Goal: Transaction & Acquisition: Obtain resource

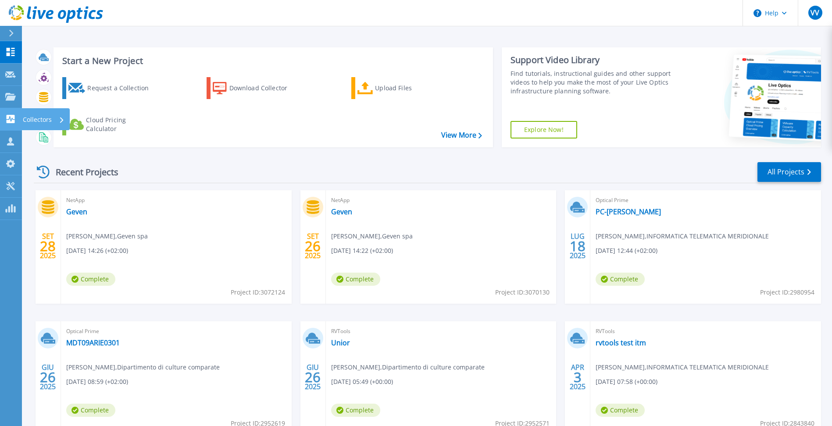
click at [11, 120] on icon at bounding box center [10, 119] width 11 height 8
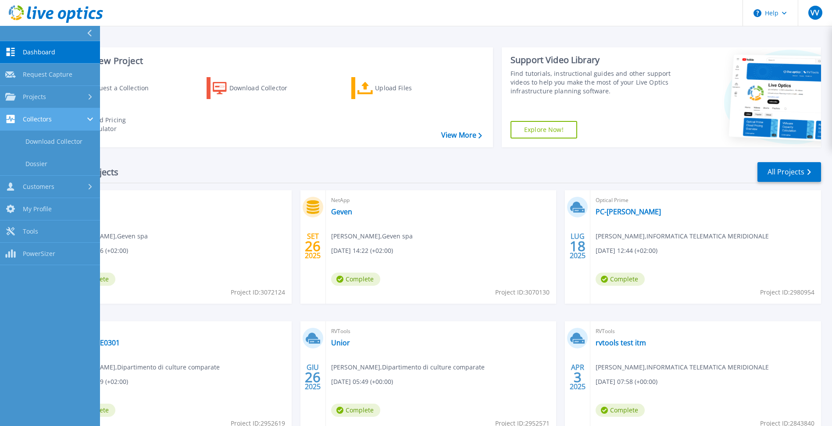
click at [41, 120] on span "Collectors" at bounding box center [37, 119] width 29 height 8
click at [48, 119] on span "Collectors" at bounding box center [37, 119] width 29 height 8
click at [39, 159] on link "Dossier" at bounding box center [50, 164] width 100 height 22
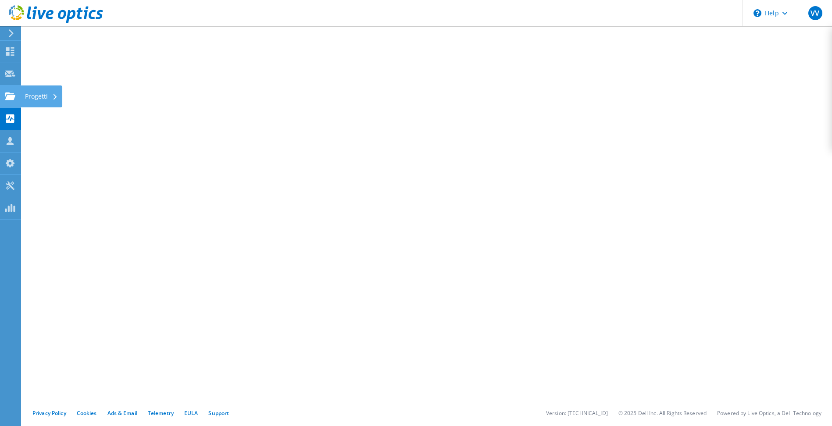
click at [12, 92] on icon at bounding box center [10, 96] width 11 height 8
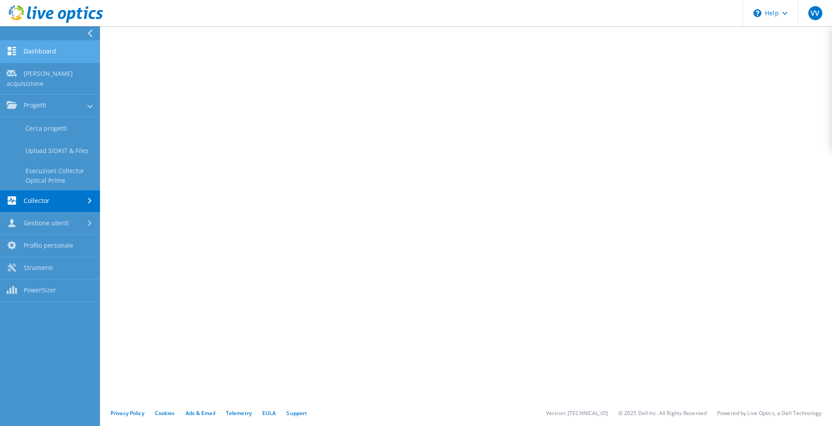
click at [46, 50] on link "Dashboard" at bounding box center [50, 52] width 100 height 22
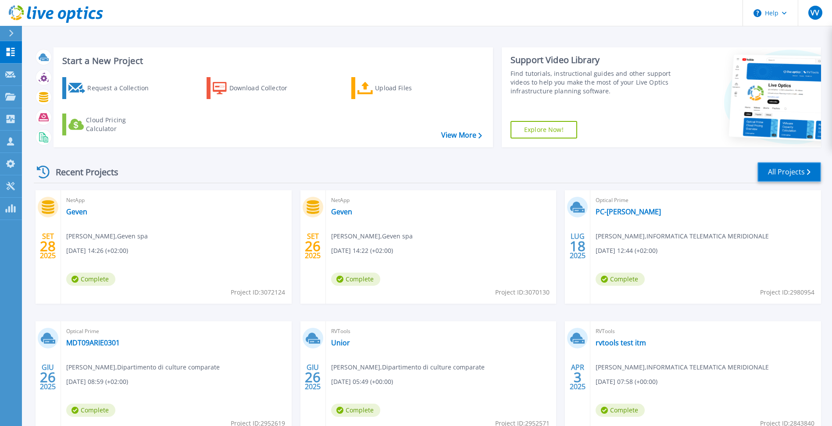
click at [792, 168] on link "All Projects" at bounding box center [789, 172] width 64 height 20
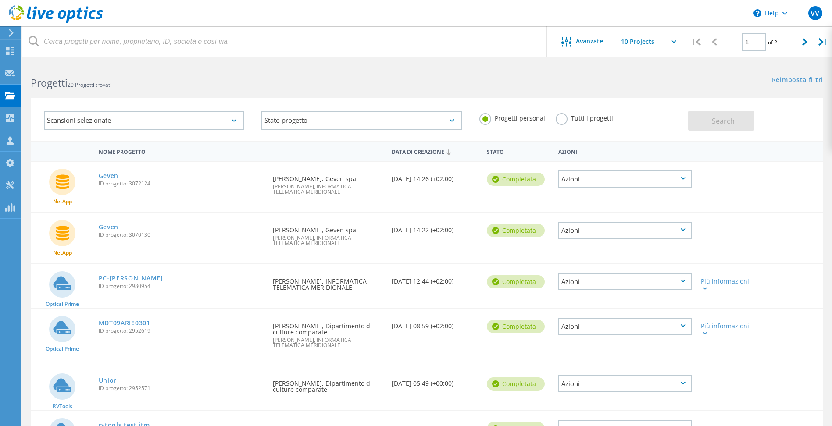
click at [230, 128] on div "Scansioni selezionate" at bounding box center [144, 120] width 200 height 19
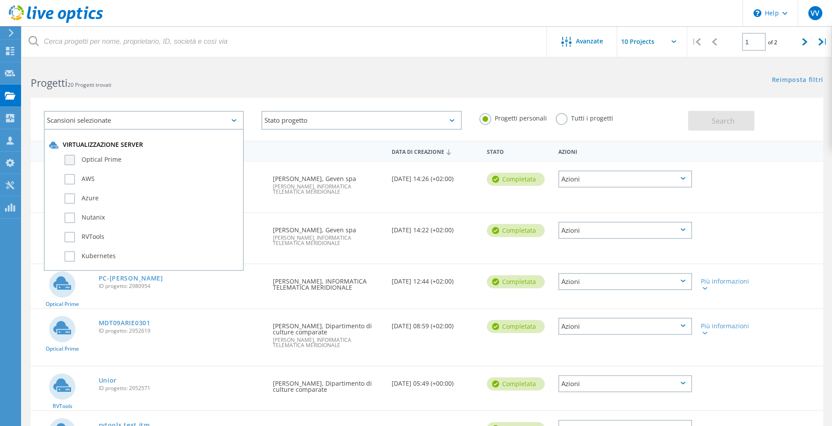
click at [208, 163] on label "Optical Prime" at bounding box center [151, 160] width 174 height 11
click at [0, 0] on input "Optical Prime" at bounding box center [0, 0] width 0 height 0
click at [475, 73] on div "Reimposta filtri Mostra filtri" at bounding box center [629, 72] width 405 height 16
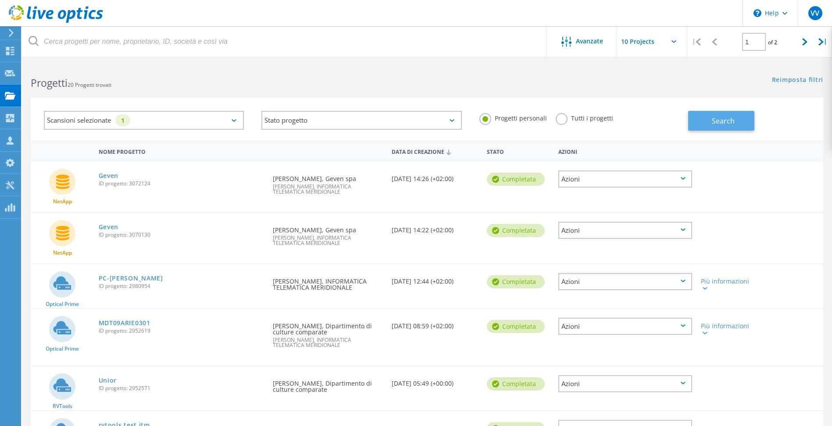
click at [720, 125] on span "Search" at bounding box center [723, 121] width 23 height 10
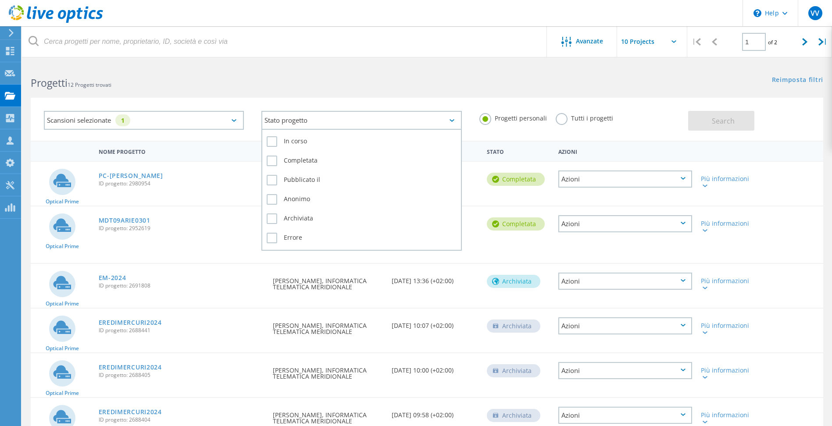
click at [446, 115] on div "Stato progetto" at bounding box center [361, 120] width 200 height 19
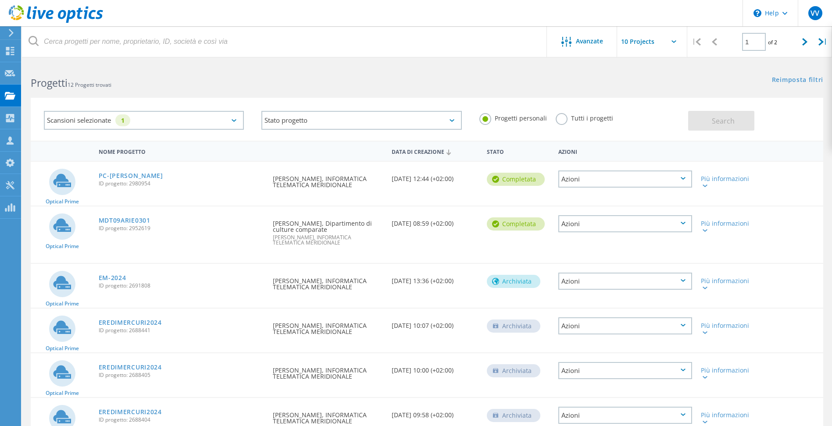
click at [561, 118] on label "Tutti i progetti" at bounding box center [584, 117] width 57 height 8
click at [0, 0] on input "Tutti i progetti" at bounding box center [0, 0] width 0 height 0
click at [724, 125] on span "Search" at bounding box center [723, 121] width 23 height 10
click at [584, 39] on span "Avanzate" at bounding box center [589, 41] width 27 height 6
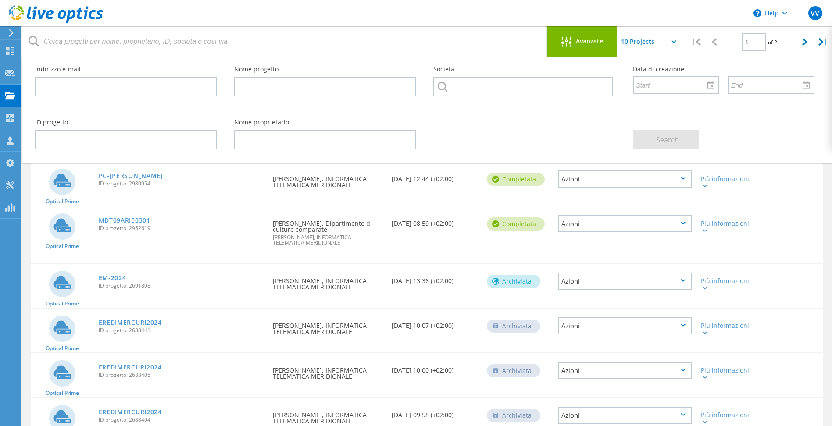
click at [584, 39] on span "Avanzate" at bounding box center [589, 41] width 27 height 6
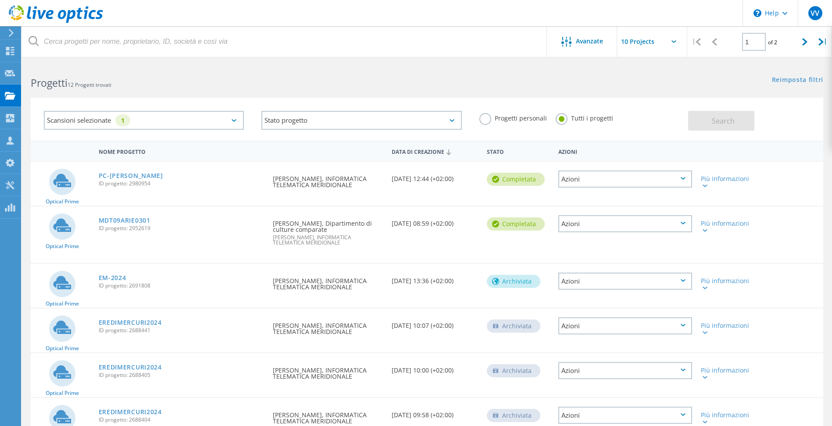
click at [649, 44] on input "text" at bounding box center [661, 41] width 88 height 31
click at [805, 47] on div at bounding box center [805, 41] width 18 height 31
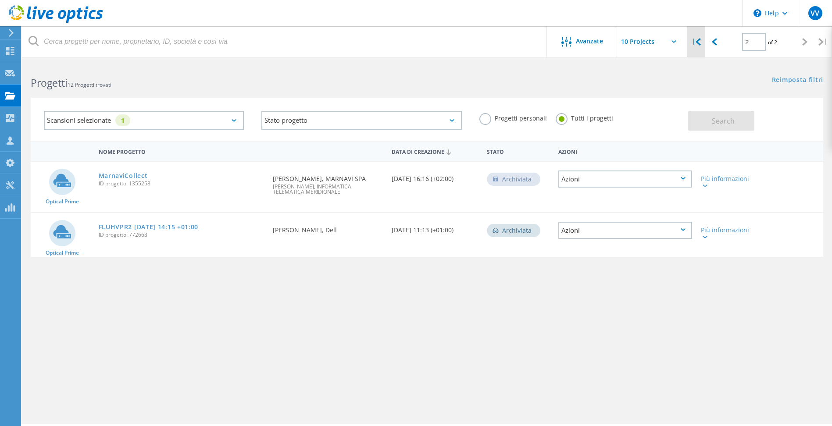
click at [695, 44] on div "|" at bounding box center [696, 41] width 18 height 31
type input "1"
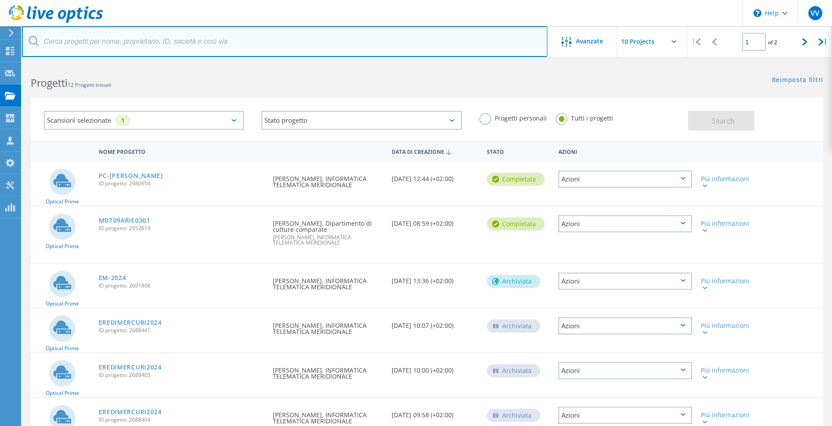
click at [71, 41] on input "text" at bounding box center [284, 41] width 525 height 31
type input "3082509"
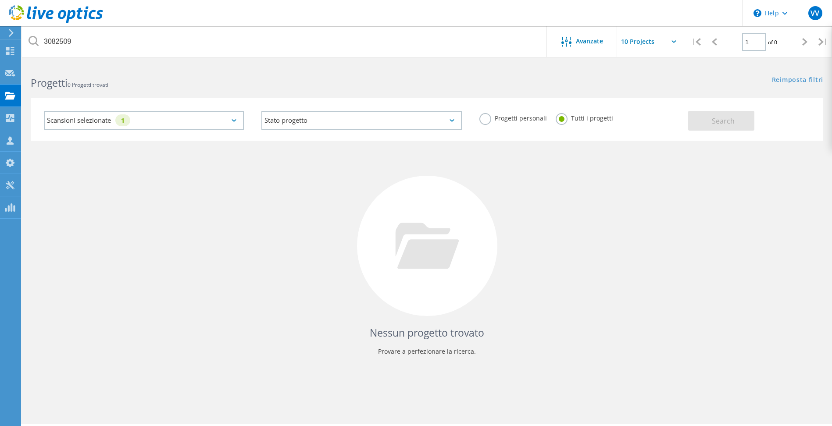
click at [236, 118] on div "Scansioni selezionate 1" at bounding box center [144, 120] width 200 height 19
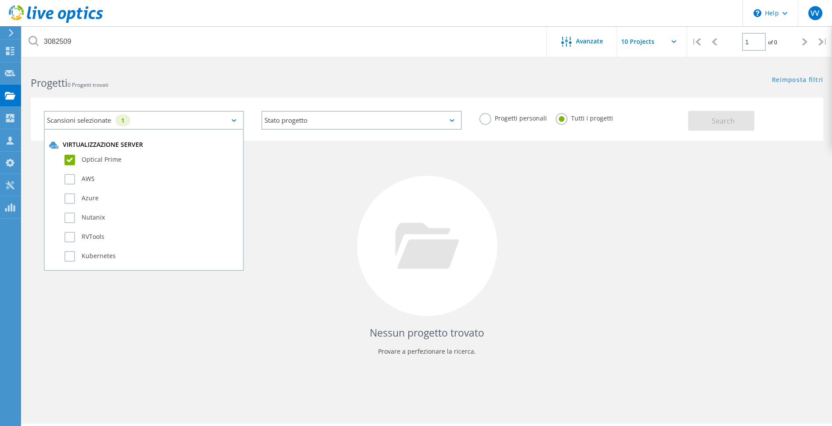
click at [68, 157] on label "Optical Prime" at bounding box center [151, 160] width 174 height 11
click at [0, 0] on input "Optical Prime" at bounding box center [0, 0] width 0 height 0
click at [701, 126] on button "Search" at bounding box center [721, 121] width 66 height 20
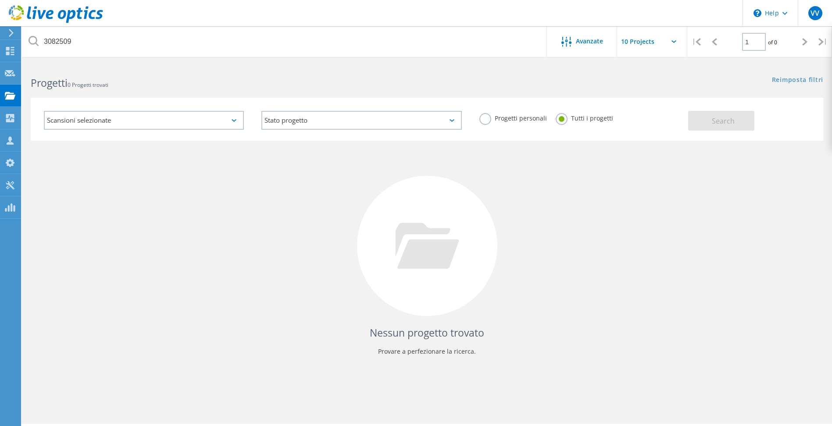
click at [12, 35] on icon at bounding box center [11, 33] width 7 height 8
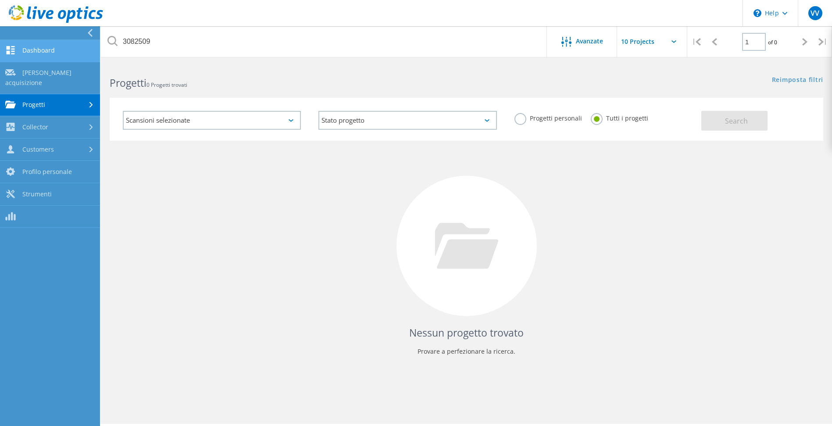
click at [65, 55] on link "Dashboard" at bounding box center [50, 51] width 100 height 22
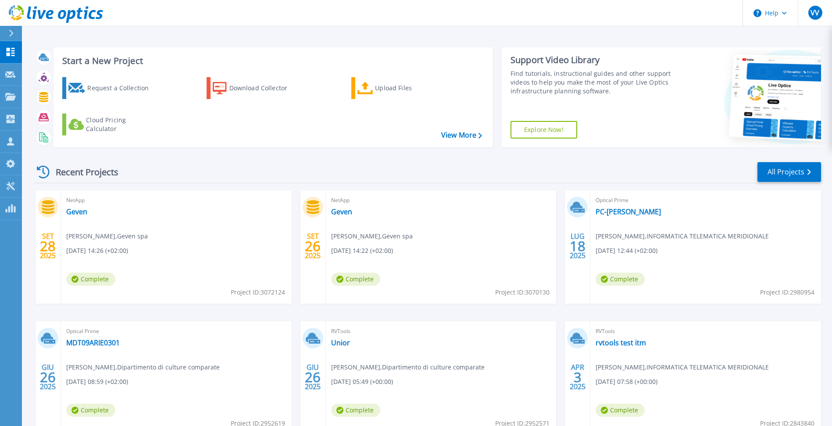
click at [367, 133] on div "Request a Collection Download Collector Upload Files Cloud Pricing Calculator" at bounding box center [271, 106] width 433 height 73
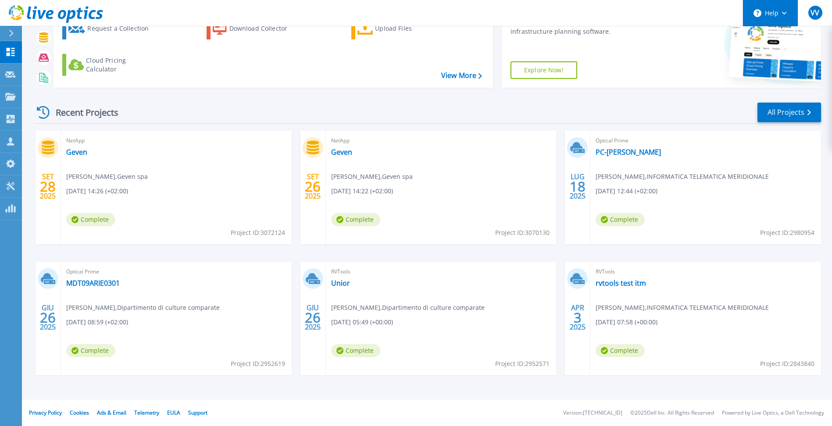
click at [774, 12] on button "Help" at bounding box center [770, 13] width 55 height 26
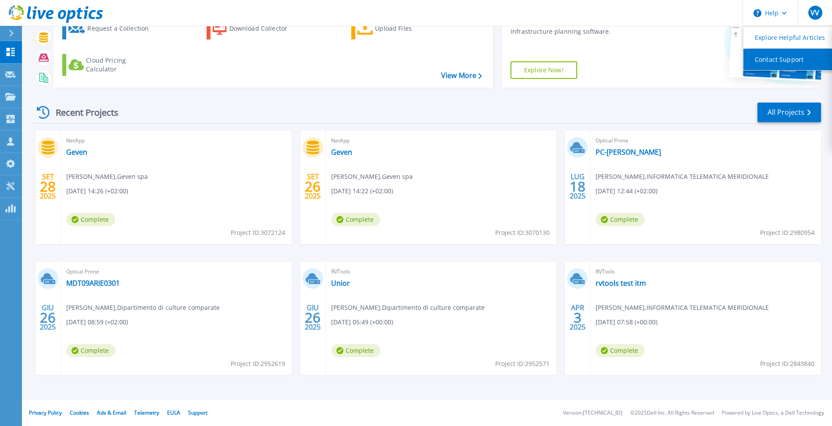
click at [777, 62] on link "Contact Support" at bounding box center [792, 59] width 98 height 21
click at [417, 111] on div "Recent Projects All Projects" at bounding box center [427, 113] width 787 height 22
click at [745, 100] on div "Recent Projects All Projects SET 28 2025 NetApp Geven Sergio Godono , Geven spa…" at bounding box center [427, 247] width 787 height 305
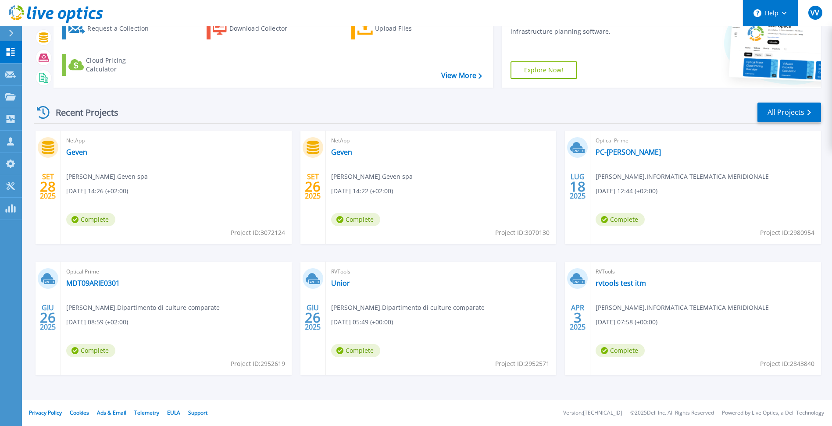
click at [785, 19] on button "Help" at bounding box center [770, 13] width 55 height 26
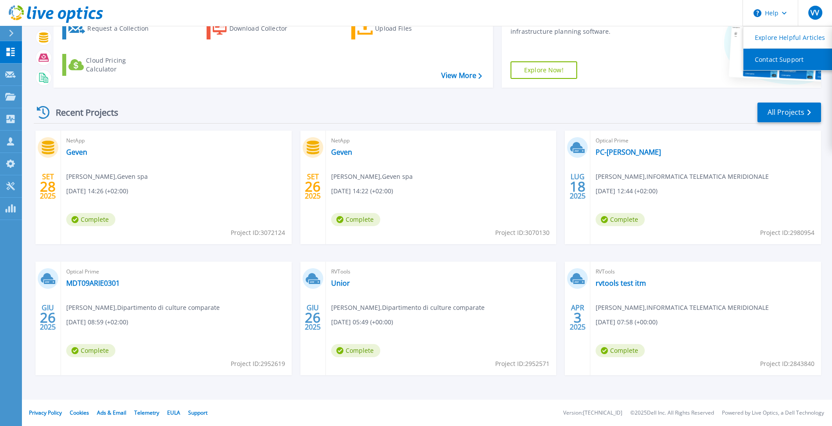
click at [777, 58] on link "Contact Support" at bounding box center [792, 59] width 98 height 21
click at [777, 60] on link "Contact Support" at bounding box center [792, 59] width 98 height 21
click at [690, 96] on div "Recent Projects All Projects SET 28 2025 NetApp Geven Sergio Godono , Geven spa…" at bounding box center [427, 247] width 787 height 305
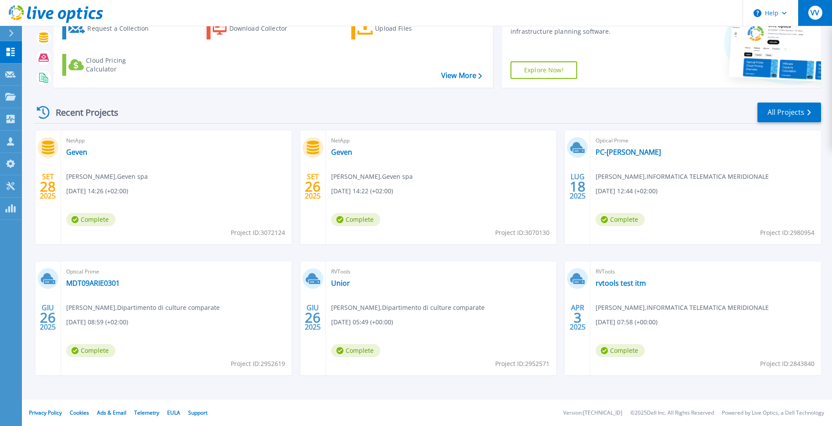
click at [811, 18] on div "VV" at bounding box center [815, 13] width 14 height 14
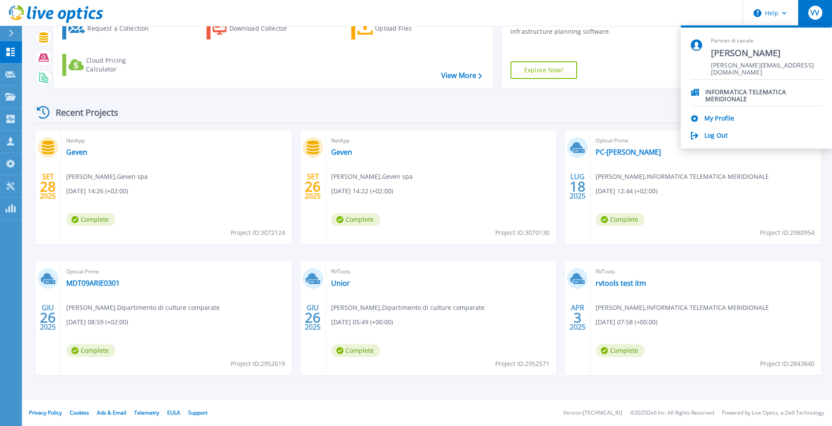
click at [734, 121] on div "My Profile" at bounding box center [756, 119] width 131 height 8
click at [712, 121] on link "My Profile" at bounding box center [719, 119] width 30 height 8
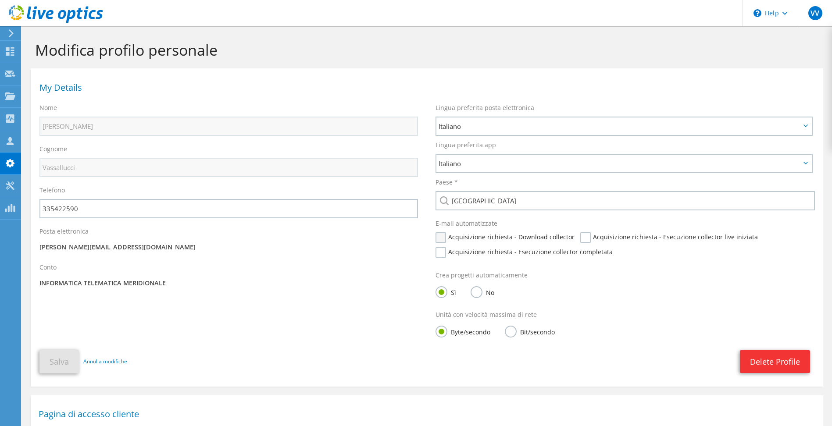
click at [443, 235] on label "Acquisizione richiesta - Download collector" at bounding box center [504, 237] width 139 height 11
click at [0, 0] on input "Acquisizione richiesta - Download collector" at bounding box center [0, 0] width 0 height 0
click at [440, 250] on label "Acquisizione richiesta - Esecuzione collector completata" at bounding box center [523, 252] width 177 height 11
click at [0, 0] on input "Acquisizione richiesta - Esecuzione collector completata" at bounding box center [0, 0] width 0 height 0
click at [581, 239] on label "Acquisizione richiesta - Esecuzione collector live iniziata" at bounding box center [669, 237] width 178 height 11
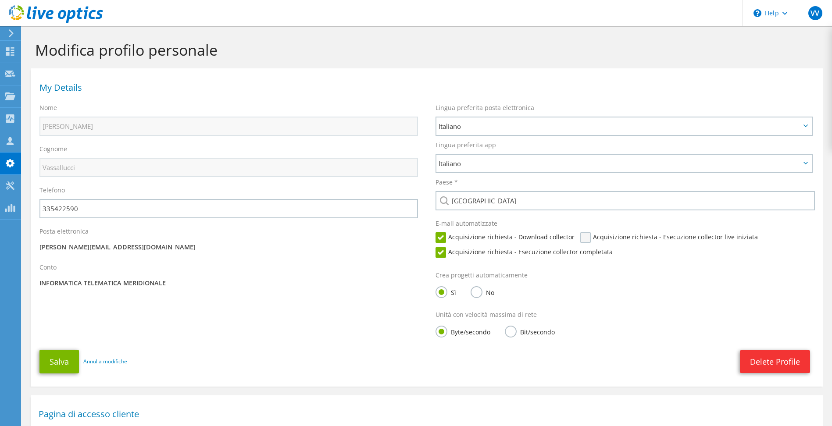
click at [0, 0] on input "Acquisizione richiesta - Esecuzione collector live iniziata" at bounding box center [0, 0] width 0 height 0
click at [51, 361] on button "Salva" at bounding box center [58, 362] width 39 height 24
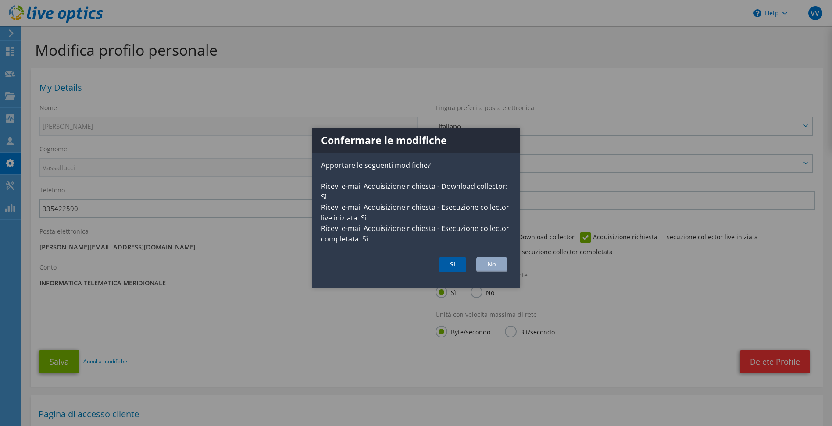
click at [454, 261] on button "Sì" at bounding box center [452, 264] width 27 height 15
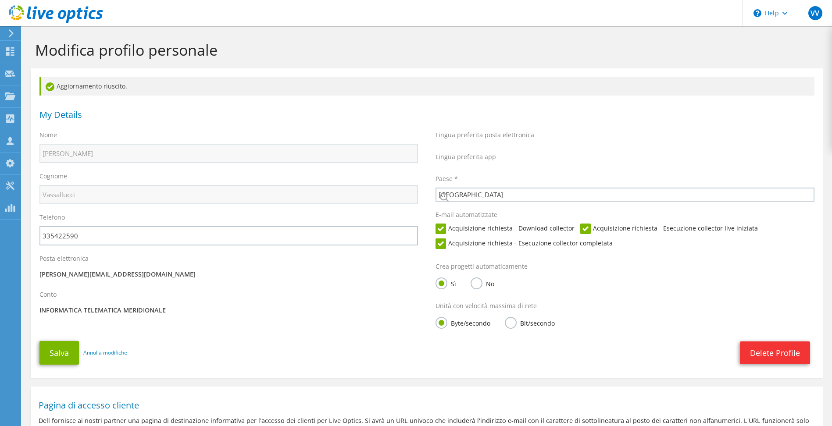
select select "106"
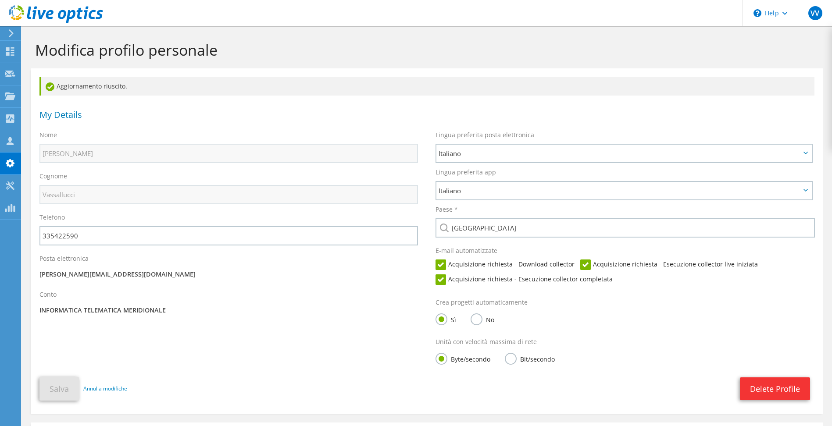
click at [13, 31] on icon at bounding box center [11, 33] width 7 height 8
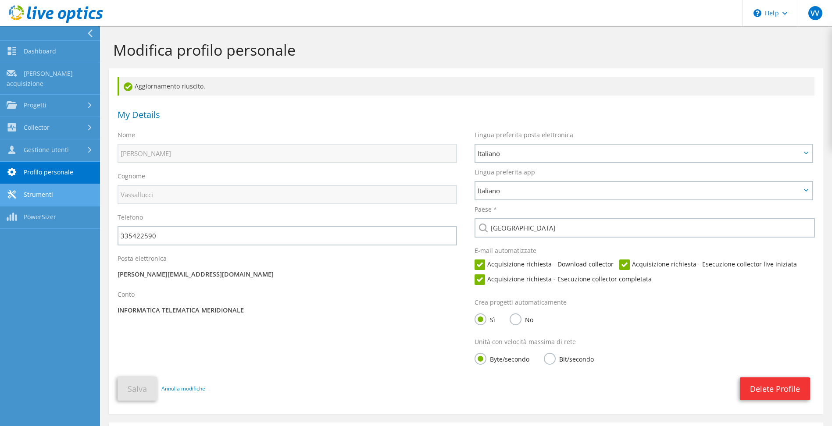
click at [46, 189] on link "Strumenti" at bounding box center [50, 195] width 100 height 22
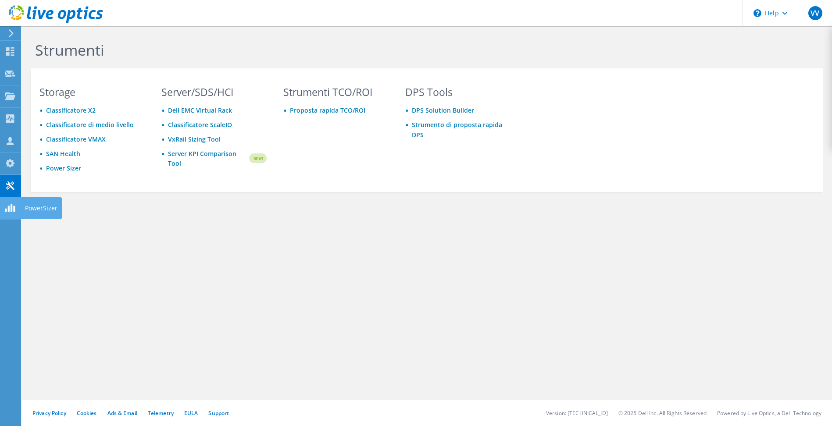
click at [6, 212] on use at bounding box center [10, 208] width 10 height 8
click at [777, 11] on div "\n Help" at bounding box center [769, 13] width 55 height 26
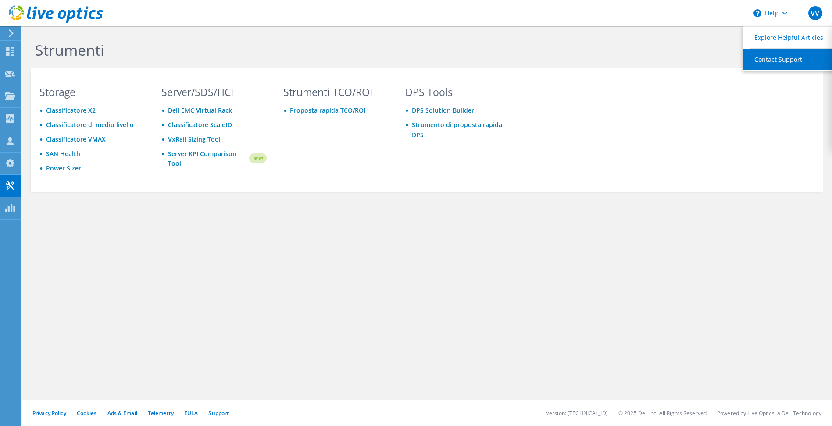
click at [769, 53] on link "Contact Support" at bounding box center [792, 59] width 98 height 21
click at [770, 56] on link "Contact Support" at bounding box center [792, 59] width 98 height 21
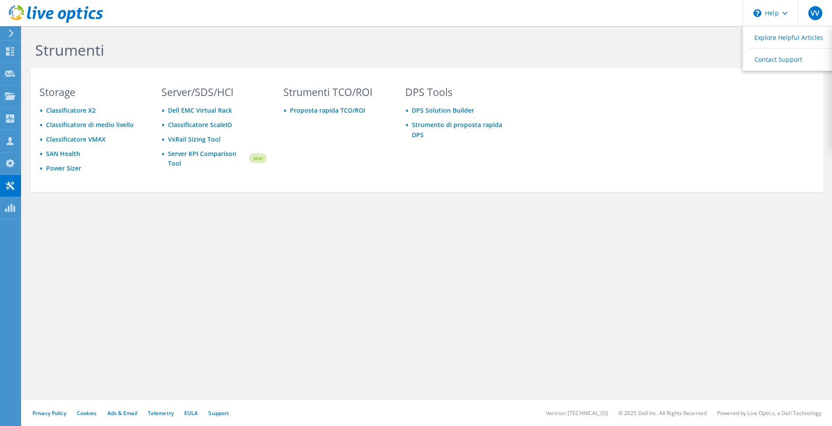
drag, startPoint x: 720, startPoint y: 279, endPoint x: 759, endPoint y: 196, distance: 92.4
click at [720, 278] on div "Strumenti Storage Classificatore X2 Classificatore di medio livello Classificat…" at bounding box center [427, 226] width 810 height 400
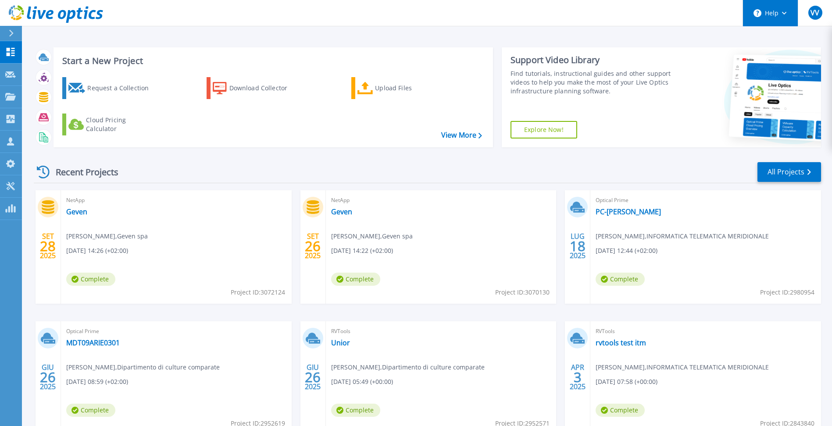
click at [757, 9] on circle at bounding box center [757, 13] width 8 height 8
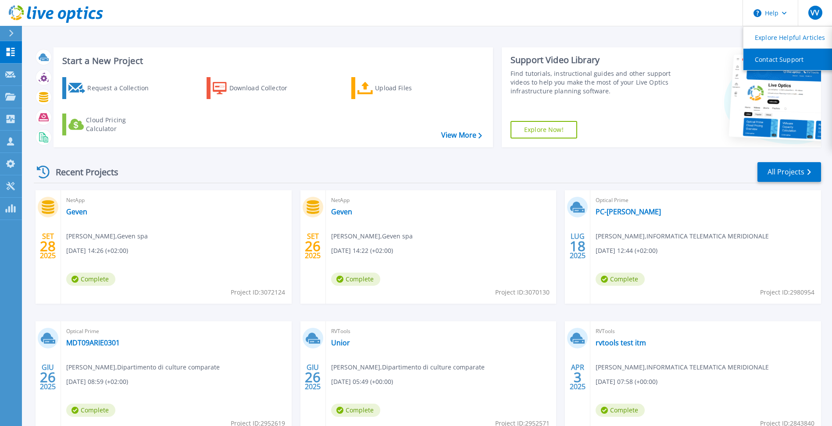
click at [753, 62] on link "Contact Support" at bounding box center [792, 59] width 98 height 21
click at [543, 178] on div "Recent Projects All Projects" at bounding box center [427, 172] width 787 height 22
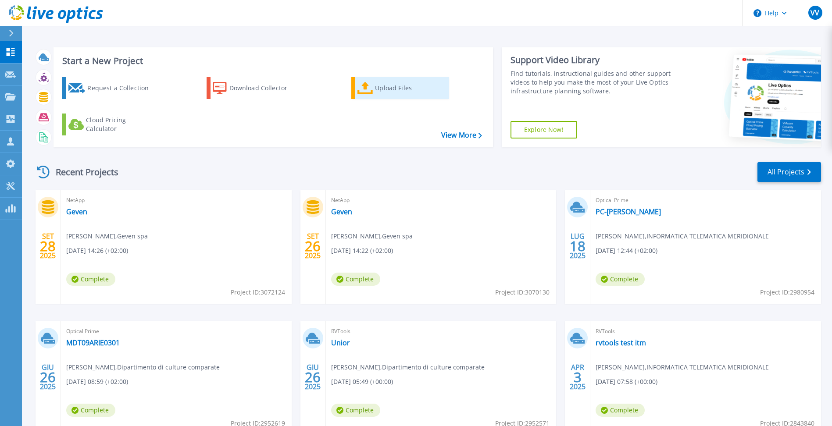
click at [372, 88] on icon at bounding box center [365, 88] width 16 height 13
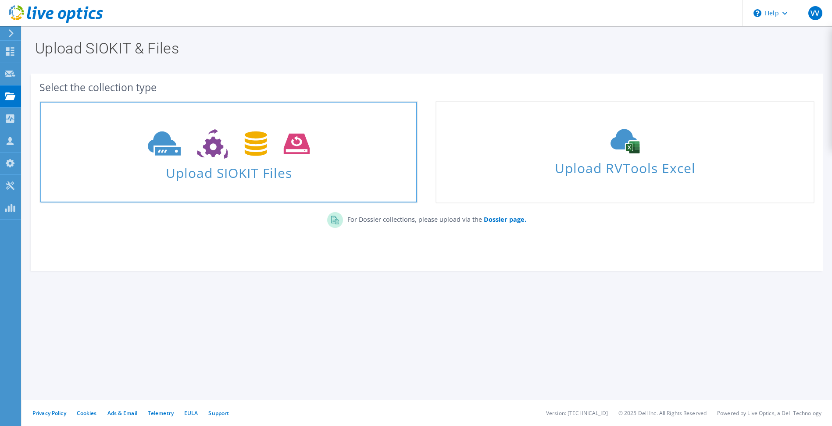
click at [222, 174] on span "Upload SIOKIT Files" at bounding box center [228, 170] width 377 height 19
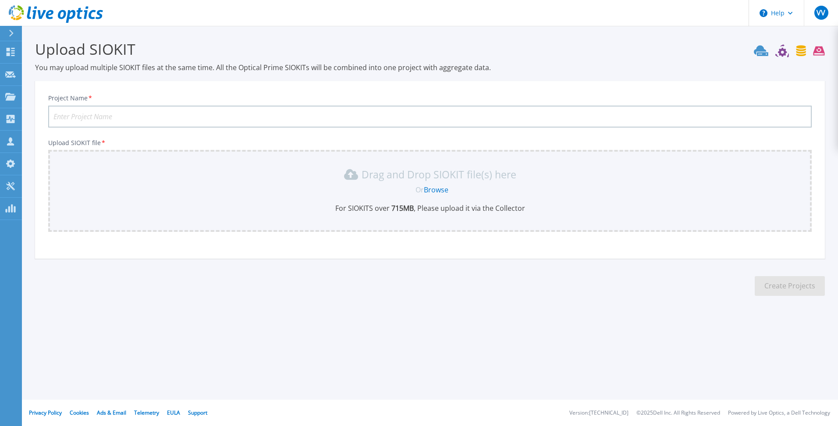
drag, startPoint x: 74, startPoint y: 118, endPoint x: 97, endPoint y: 119, distance: 23.7
click at [76, 118] on input "Project Name *" at bounding box center [430, 117] width 764 height 22
type input "Geven Prime"
click at [432, 192] on link "Browse" at bounding box center [436, 190] width 25 height 10
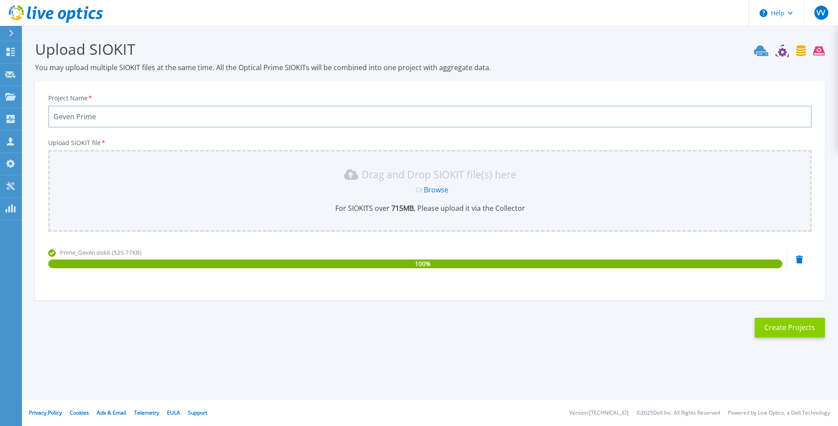
click at [775, 326] on button "Create Projects" at bounding box center [790, 328] width 70 height 20
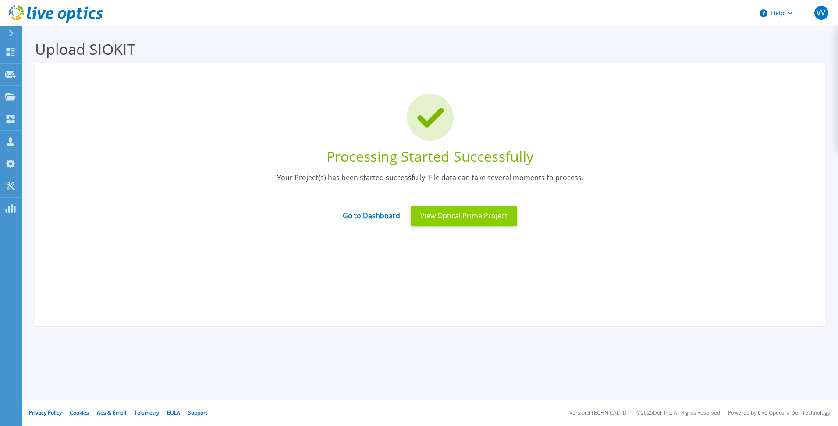
click at [462, 214] on button "View Optical Prime Project" at bounding box center [464, 216] width 107 height 20
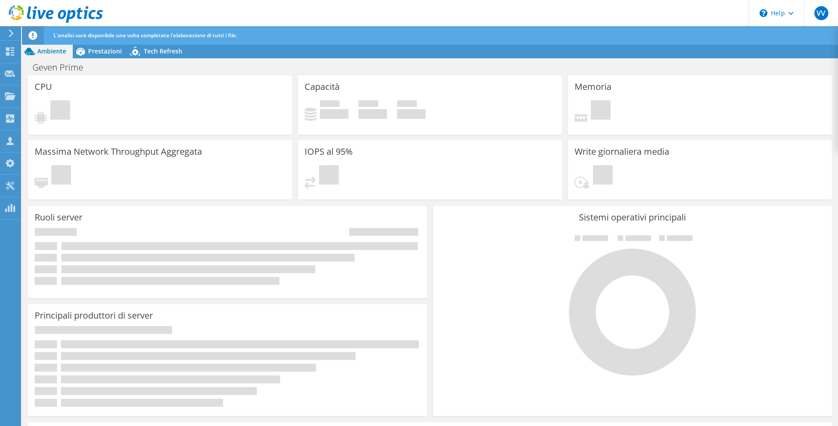
click at [14, 32] on icon at bounding box center [11, 33] width 7 height 8
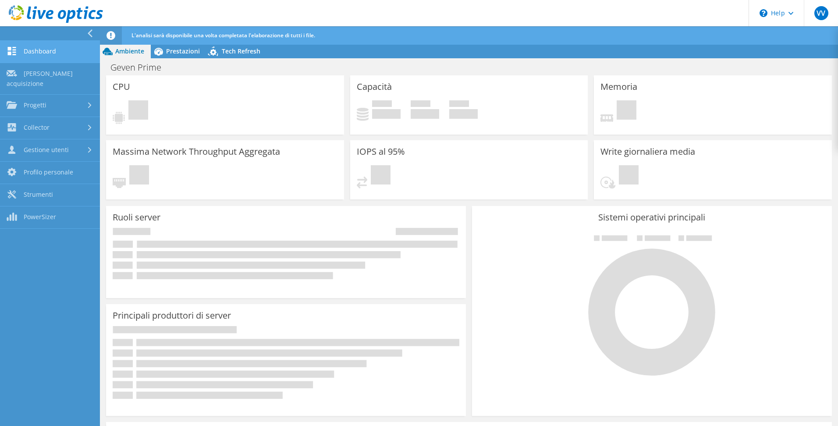
click at [45, 51] on link "Dashboard" at bounding box center [50, 52] width 100 height 22
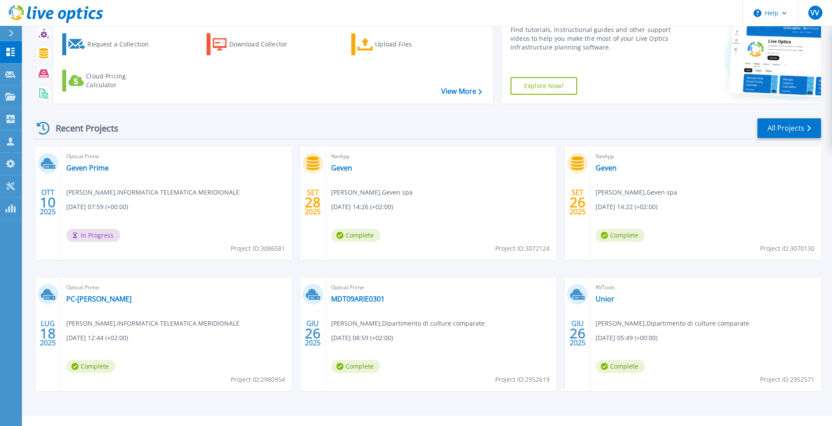
scroll to position [60, 0]
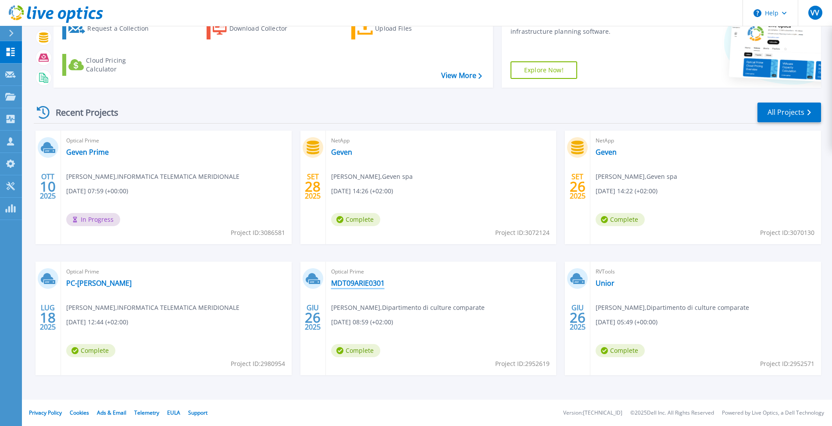
click at [346, 282] on link "MDT09ARIE0301" at bounding box center [357, 283] width 53 height 9
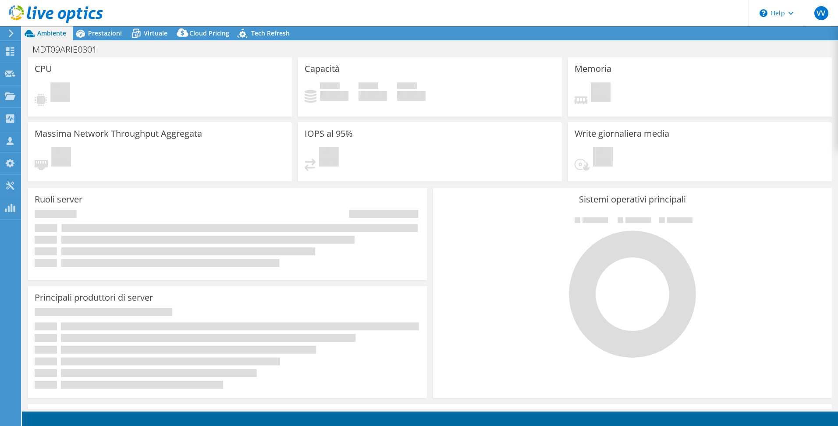
select select "EUFrankfurt"
select select "EUR"
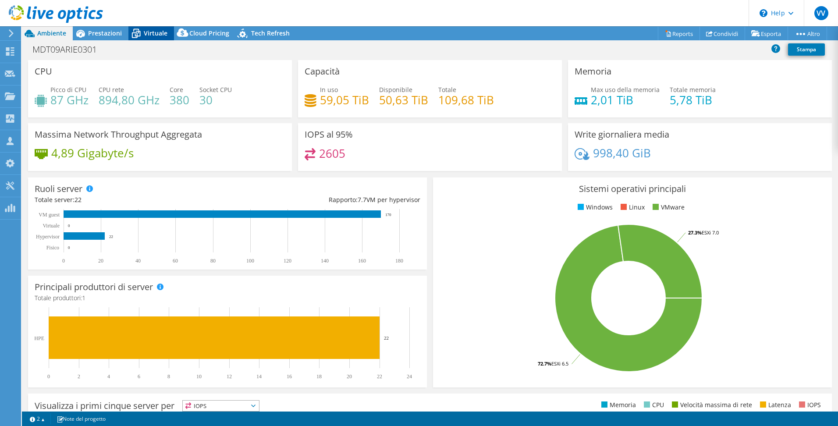
click at [154, 32] on span "Virtuale" at bounding box center [156, 33] width 24 height 8
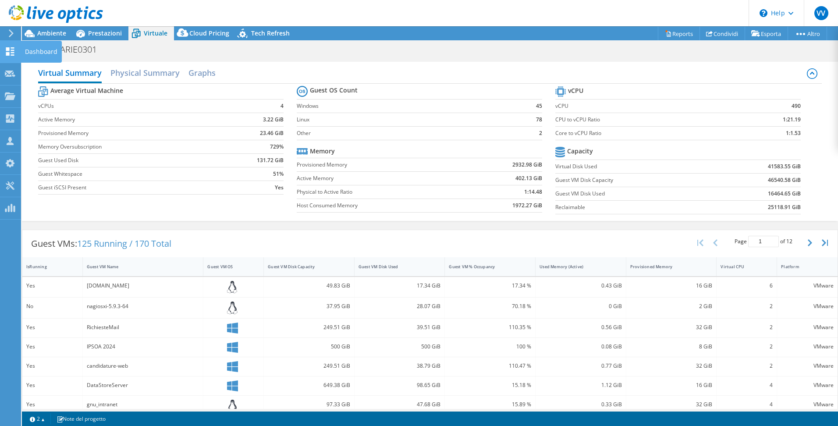
click at [9, 50] on use at bounding box center [10, 51] width 8 height 8
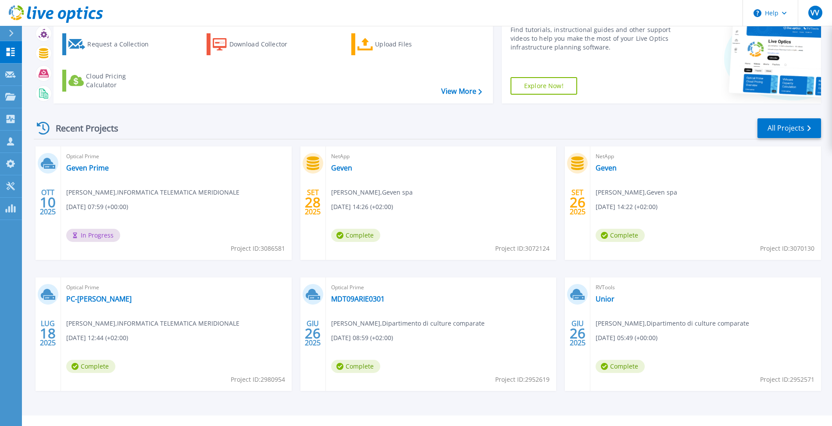
scroll to position [60, 0]
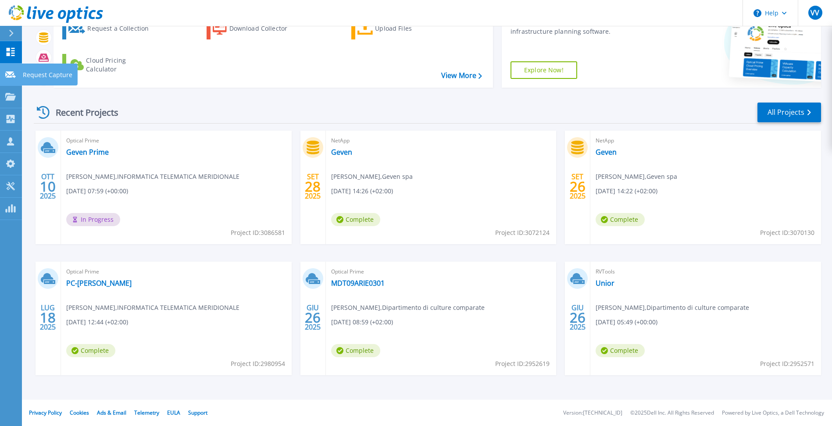
click at [14, 80] on link "Request Capture Request Capture" at bounding box center [11, 75] width 22 height 22
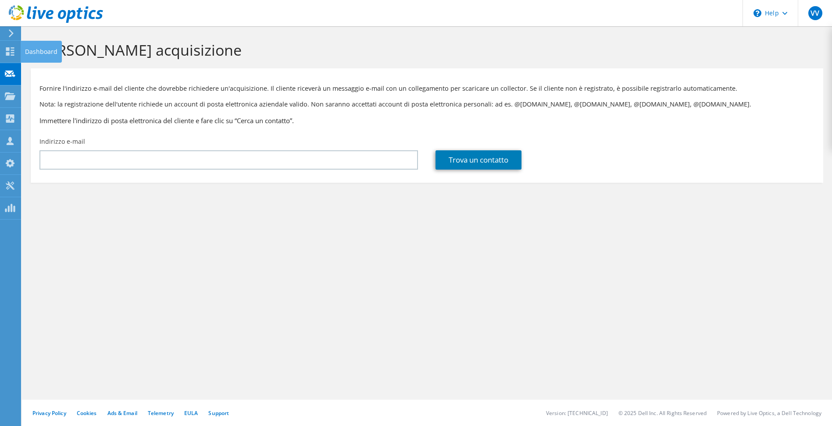
drag, startPoint x: 10, startPoint y: 51, endPoint x: 21, endPoint y: 51, distance: 11.0
click at [11, 51] on icon at bounding box center [10, 51] width 11 height 8
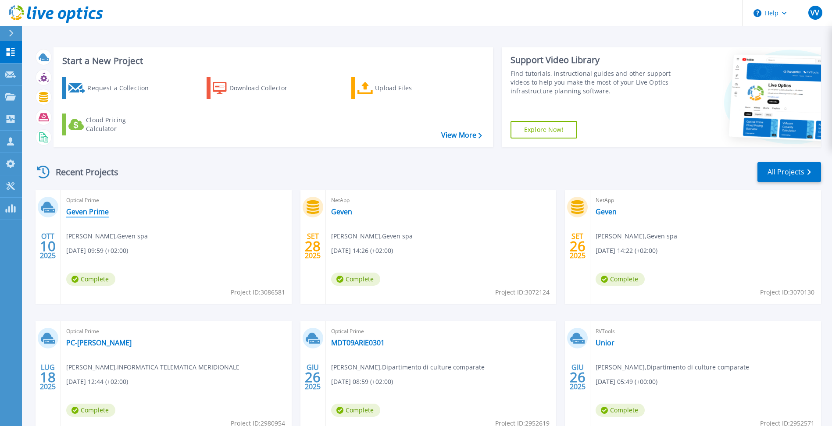
click at [96, 212] on link "Geven Prime" at bounding box center [87, 211] width 43 height 9
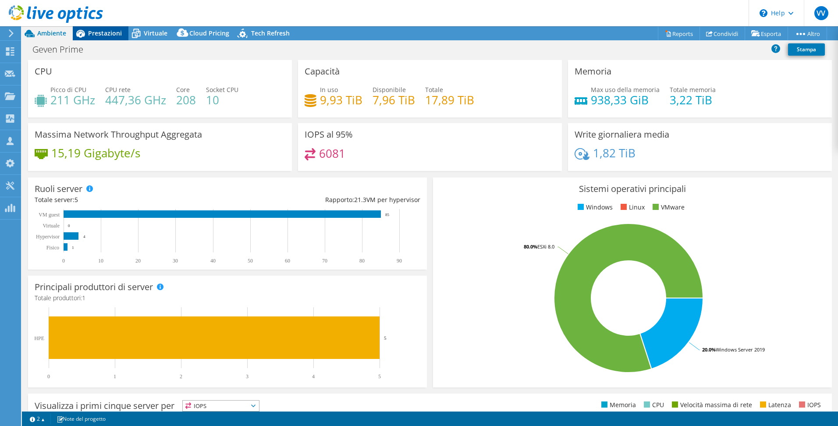
click at [92, 32] on span "Prestazioni" at bounding box center [105, 33] width 34 height 8
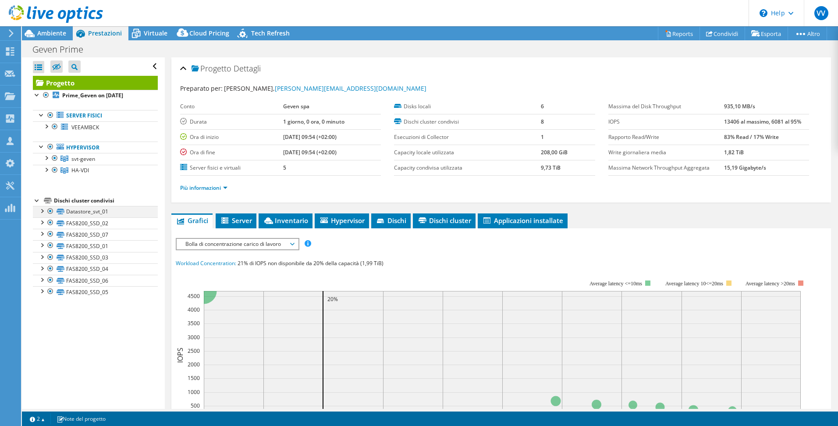
click at [43, 212] on div at bounding box center [41, 210] width 9 height 9
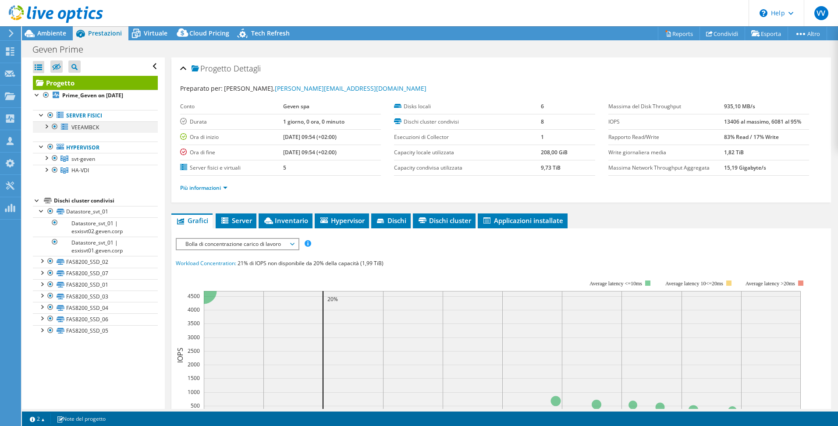
click at [46, 126] on div at bounding box center [46, 125] width 9 height 9
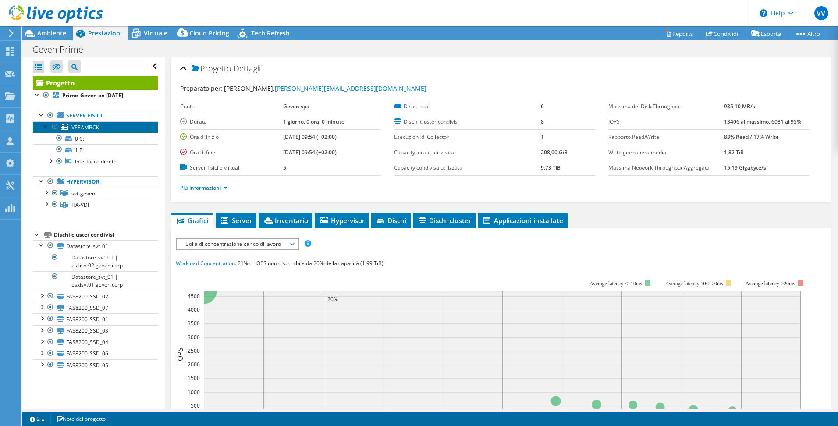
click at [93, 127] on span "VEEAMBCK" at bounding box center [85, 127] width 28 height 7
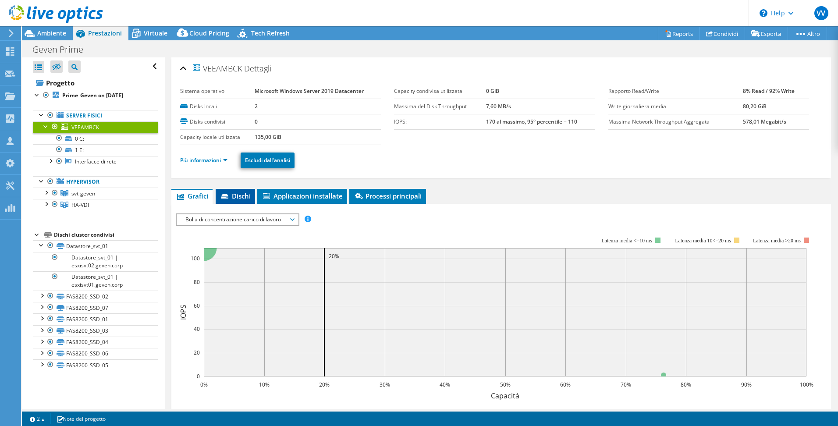
click at [240, 197] on span "Dischi" at bounding box center [235, 196] width 31 height 9
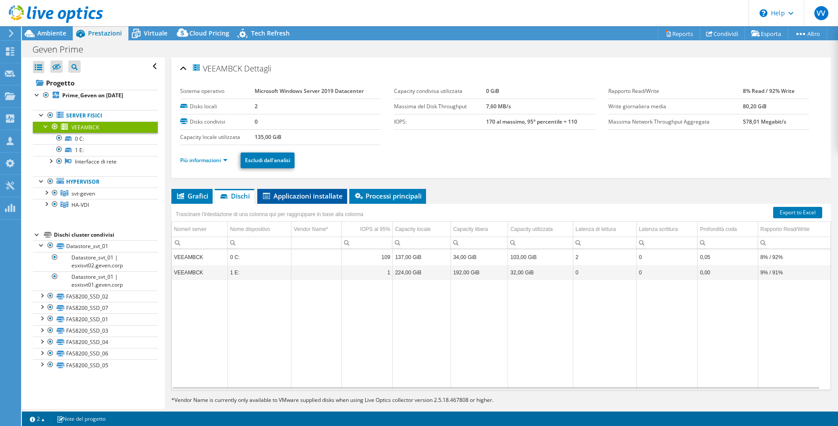
click at [277, 199] on span "Applicazioni installate" at bounding box center [302, 196] width 81 height 9
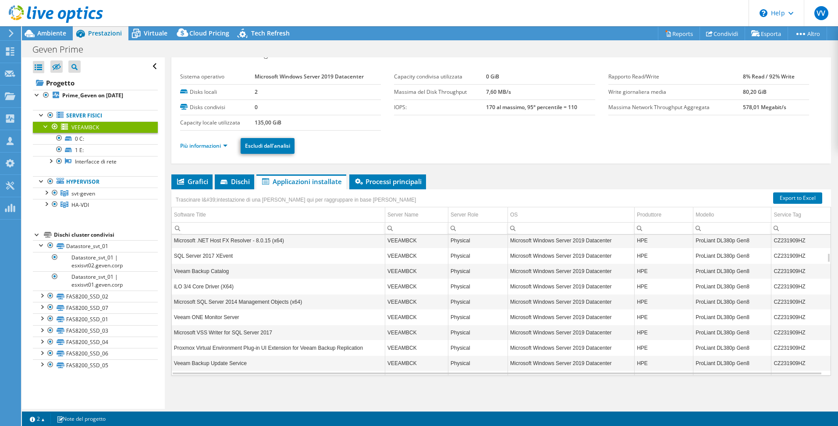
scroll to position [316, 0]
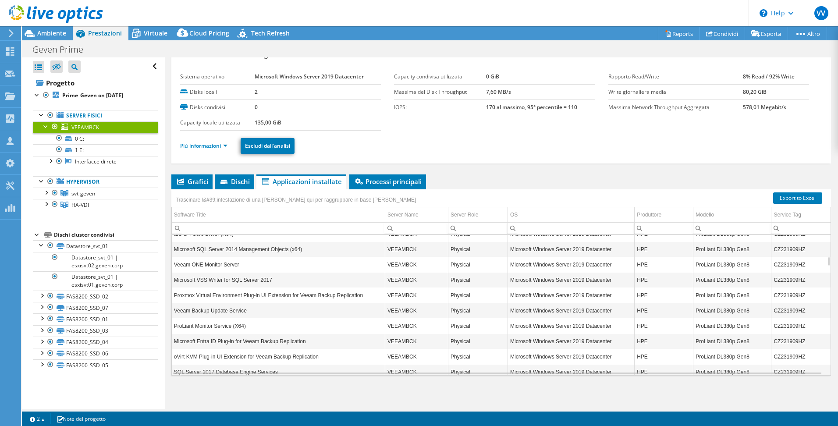
click at [385, 196] on div "Trascinare l&#39;intestazione di una colonna qui per raggruppare in base alla c…" at bounding box center [299, 198] width 256 height 19
click at [391, 186] on li "Processi principali" at bounding box center [387, 182] width 77 height 15
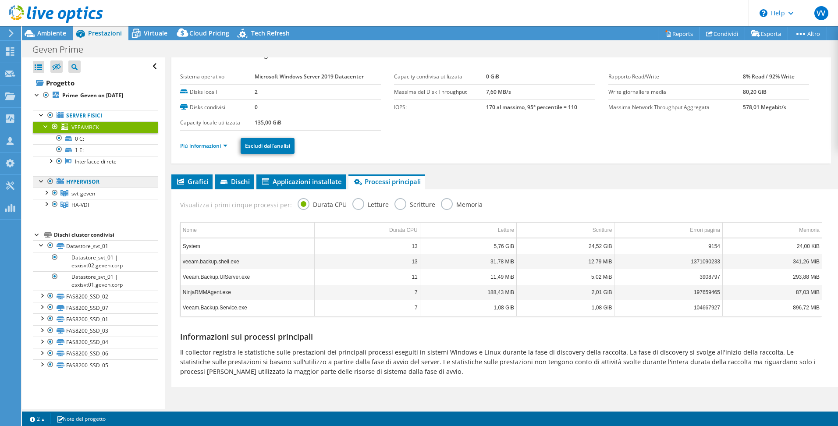
click at [85, 184] on link "Hypervisor" at bounding box center [95, 181] width 125 height 11
click at [86, 194] on span "svt-geven" at bounding box center [83, 193] width 24 height 7
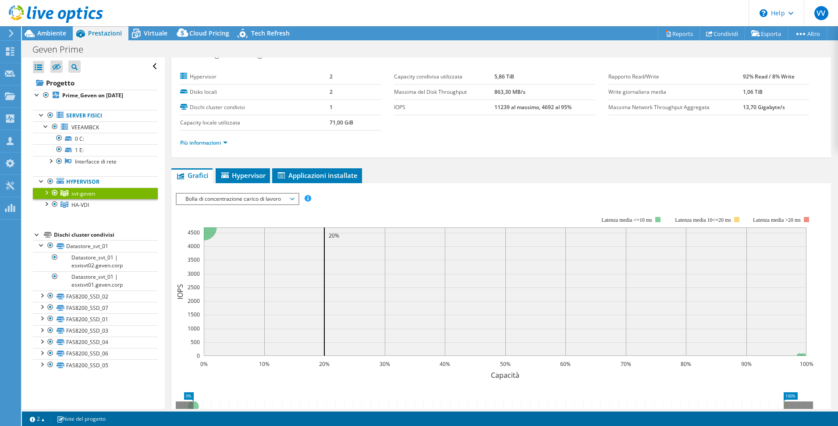
click at [44, 194] on div at bounding box center [46, 192] width 9 height 9
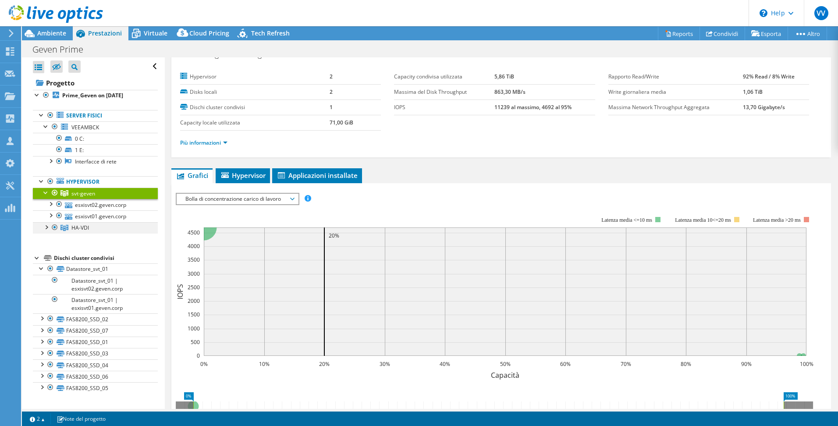
click at [46, 228] on div at bounding box center [46, 226] width 9 height 9
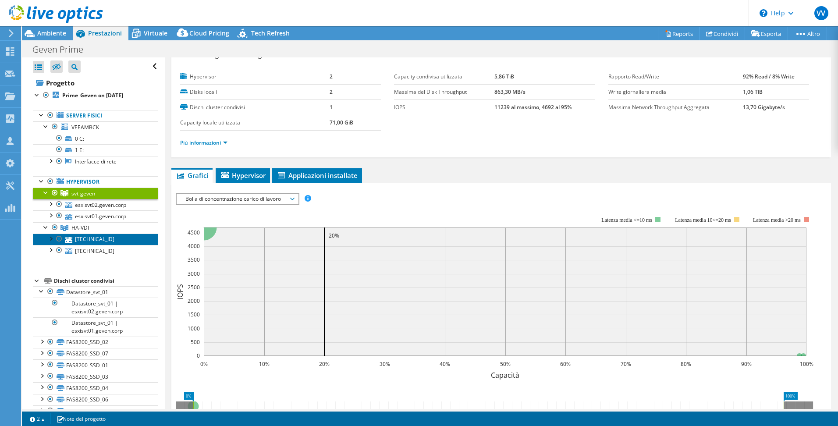
click at [96, 239] on link "[TECHNICAL_ID]" at bounding box center [95, 239] width 125 height 11
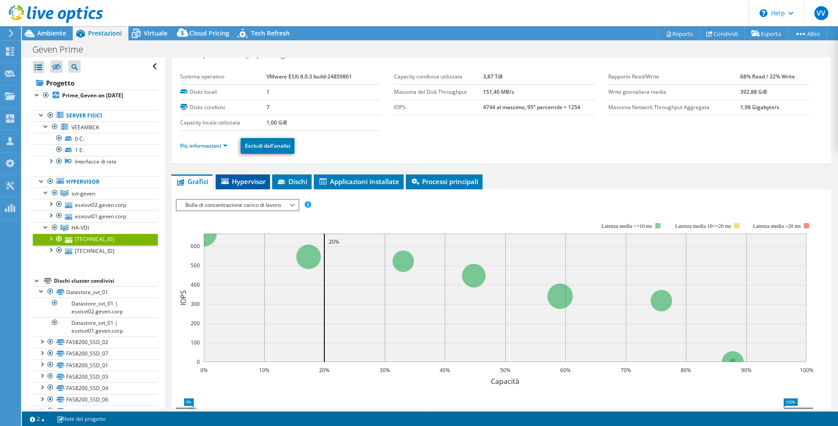
click at [256, 185] on span "Hypervisor" at bounding box center [243, 181] width 46 height 9
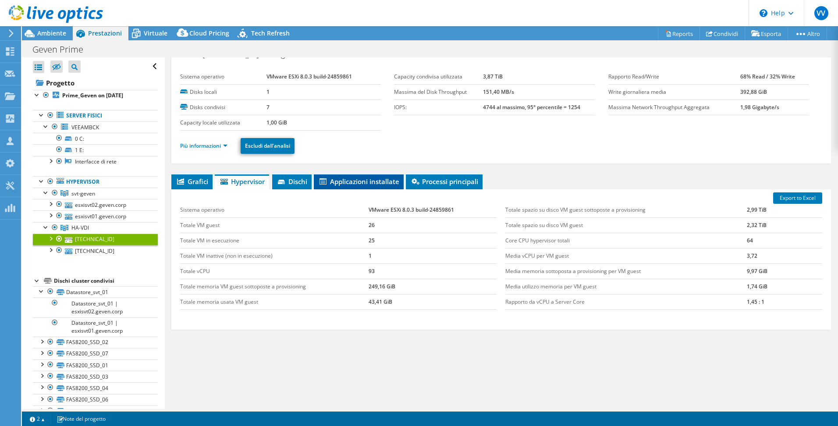
click at [359, 186] on li "Applicazioni installate" at bounding box center [359, 182] width 90 height 15
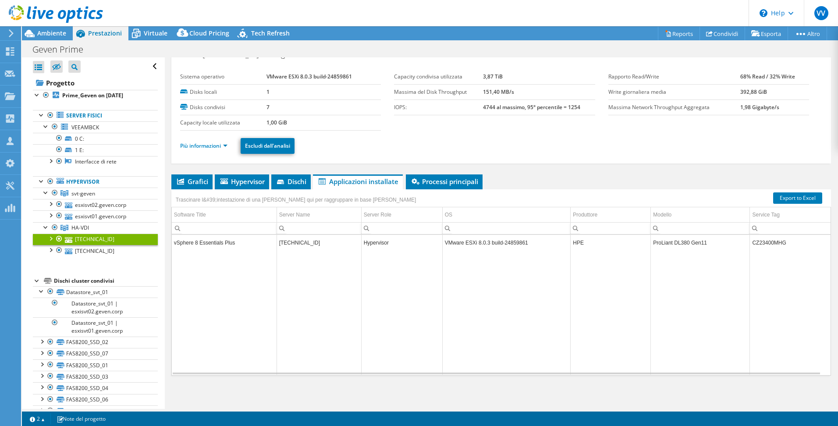
click at [405, 251] on td "Data grid" at bounding box center [401, 312] width 81 height 125
click at [251, 243] on td "vSphere 8 Essentials Plus" at bounding box center [224, 242] width 105 height 15
click at [84, 250] on link "[TECHNICAL_ID]" at bounding box center [95, 250] width 125 height 11
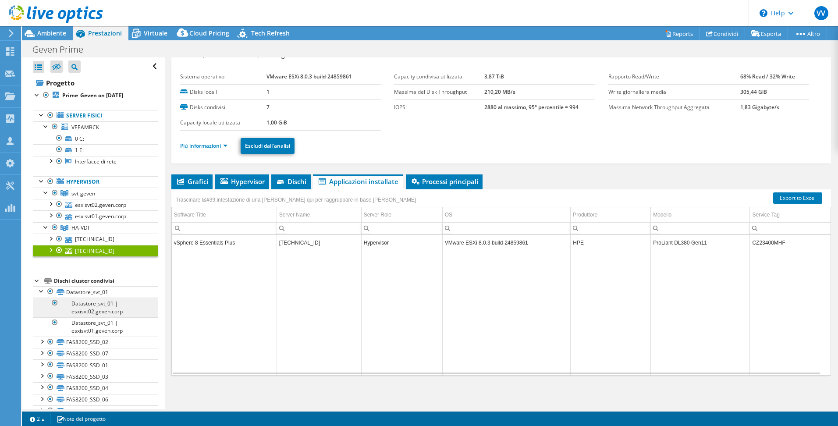
scroll to position [18, 0]
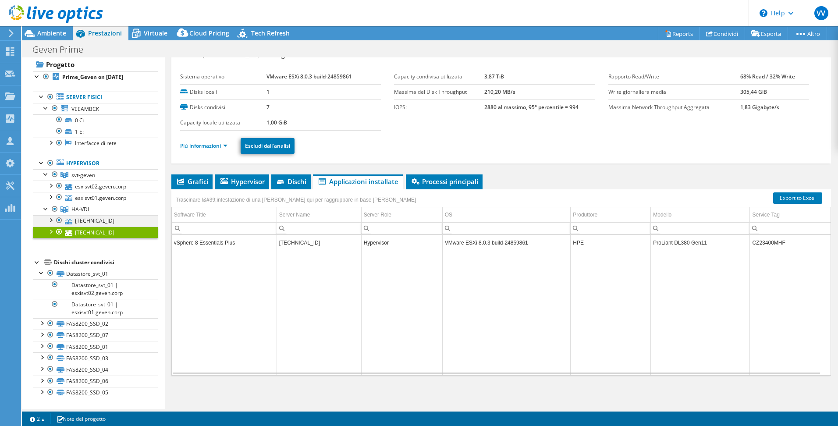
click at [50, 221] on div at bounding box center [50, 219] width 9 height 9
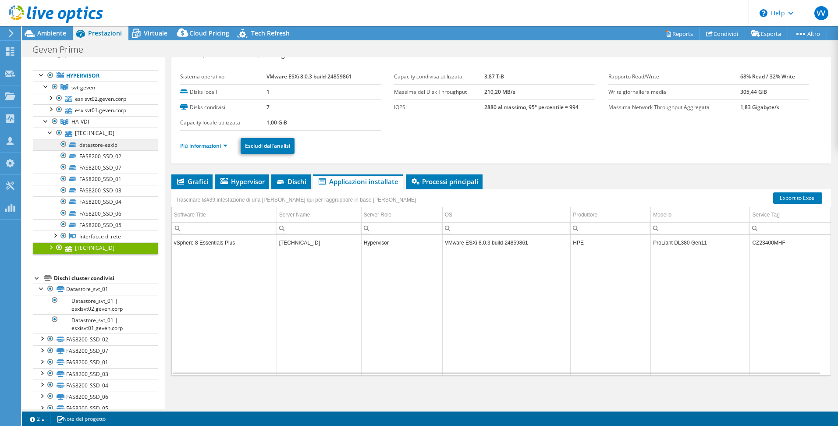
scroll to position [122, 0]
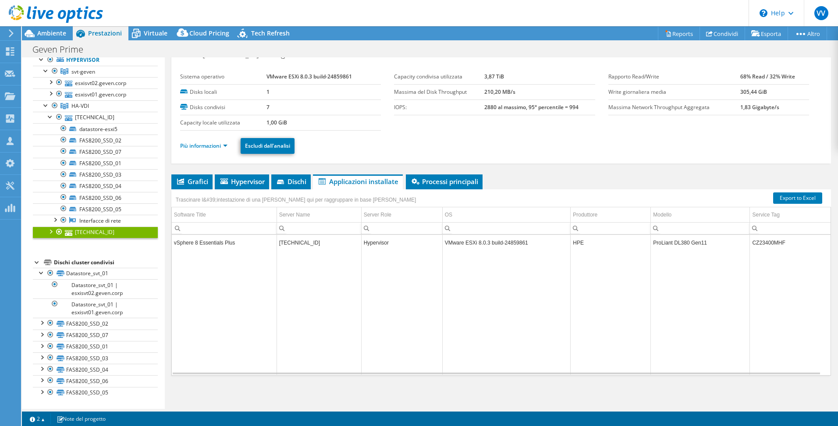
click at [53, 233] on div at bounding box center [50, 231] width 9 height 9
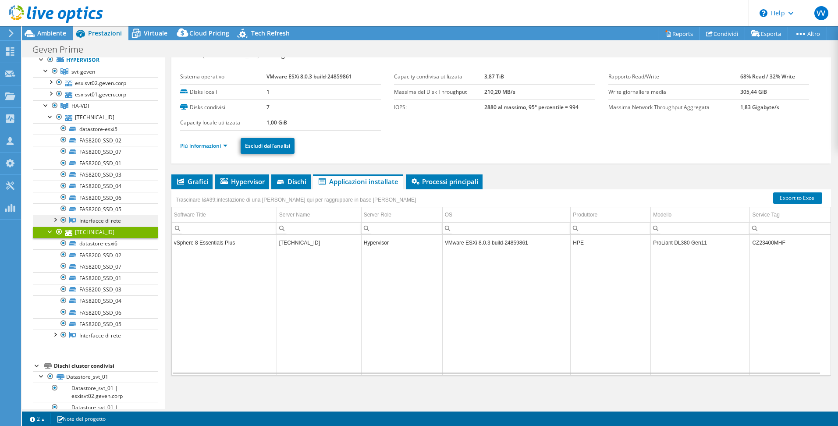
scroll to position [78, 0]
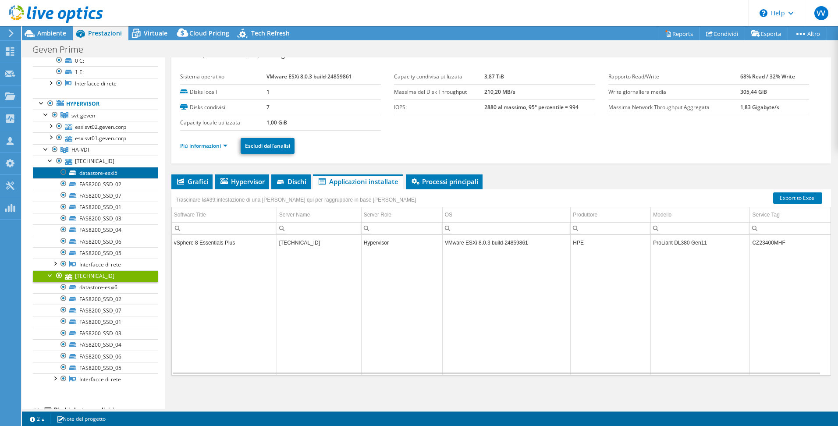
click at [114, 178] on link "datastore-esxi5" at bounding box center [95, 172] width 125 height 11
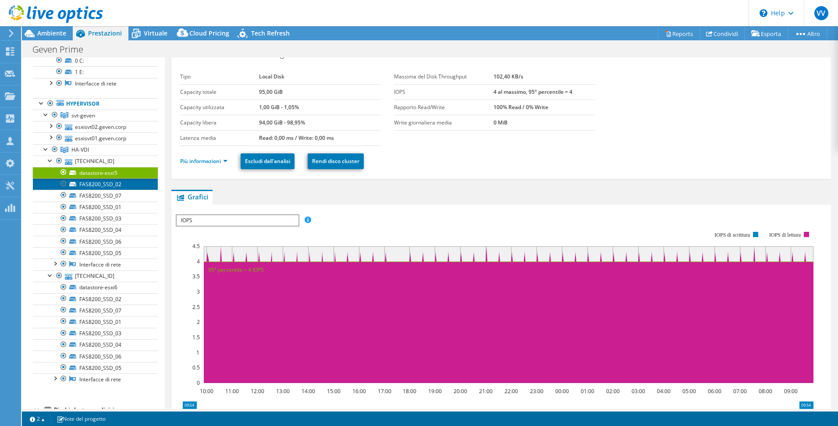
click at [98, 188] on link "FAS8200_SSD_02" at bounding box center [95, 183] width 125 height 11
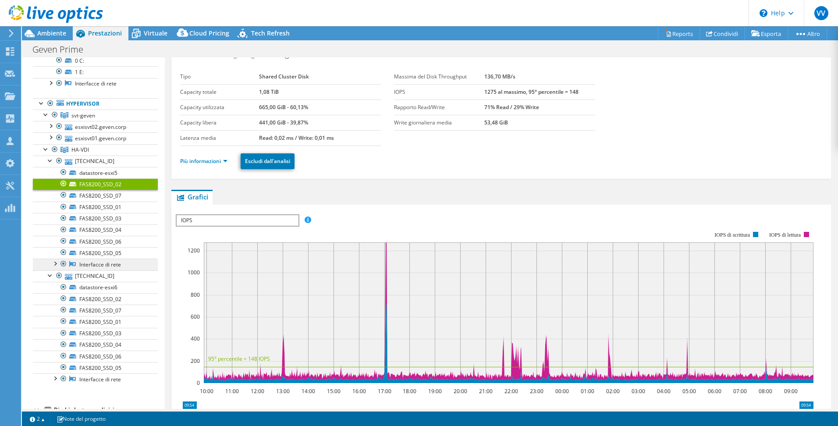
click at [84, 266] on link "Interfacce di rete" at bounding box center [95, 264] width 125 height 11
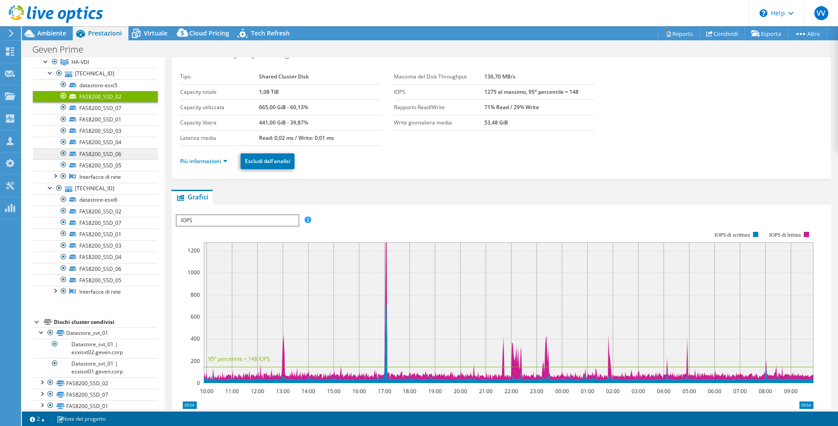
scroll to position [225, 0]
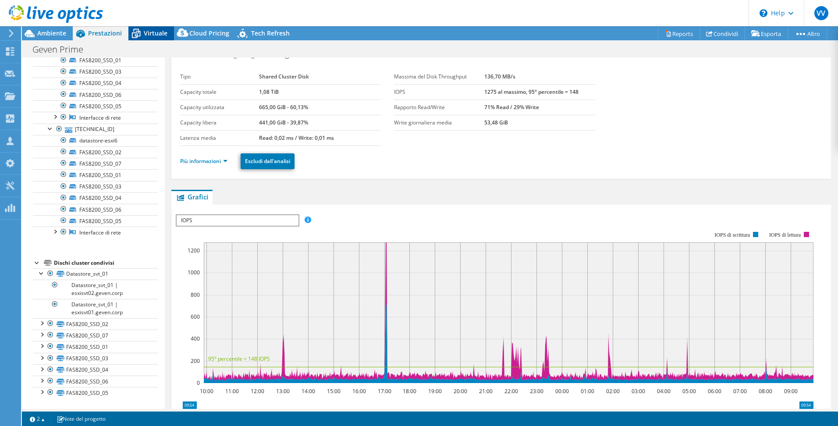
click at [146, 32] on span "Virtuale" at bounding box center [156, 33] width 24 height 8
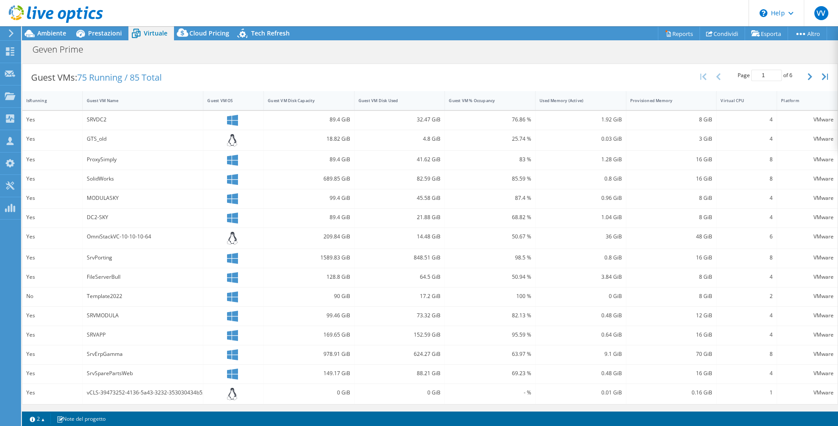
scroll to position [0, 0]
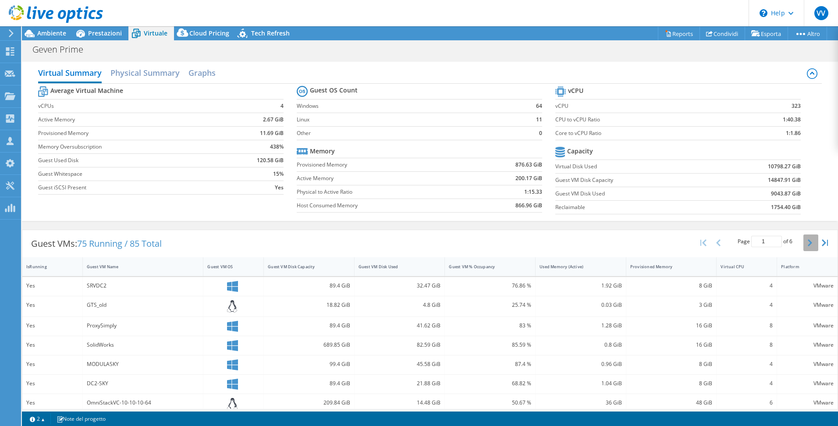
click at [804, 241] on button "button" at bounding box center [811, 243] width 15 height 17
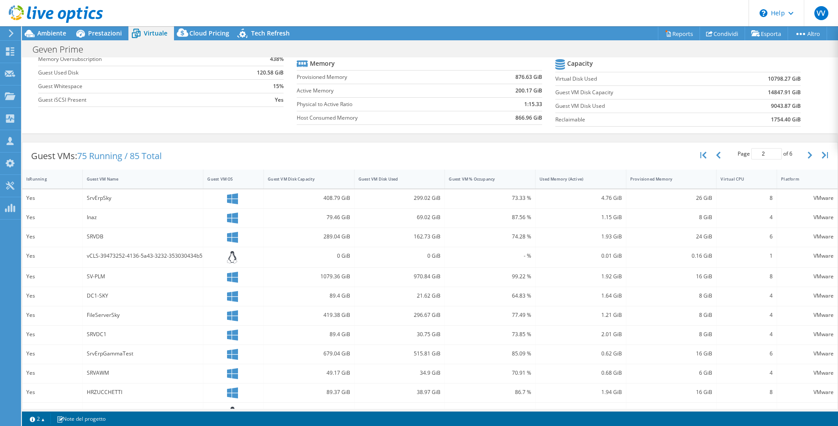
scroll to position [164, 0]
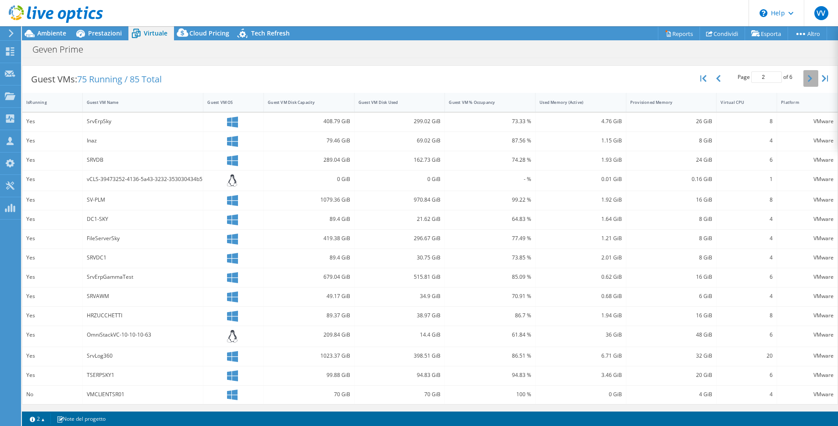
click at [804, 80] on button "button" at bounding box center [811, 78] width 15 height 17
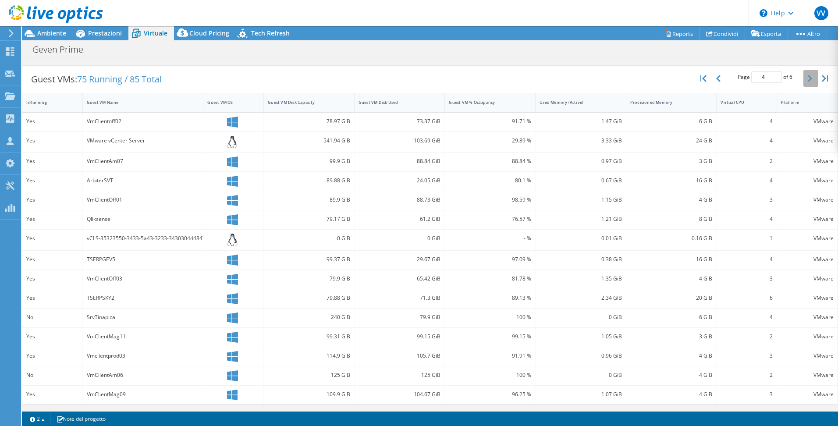
click at [804, 80] on button "button" at bounding box center [811, 78] width 15 height 17
click at [804, 80] on button "button" at bounding box center [811, 81] width 15 height 17
type input "6"
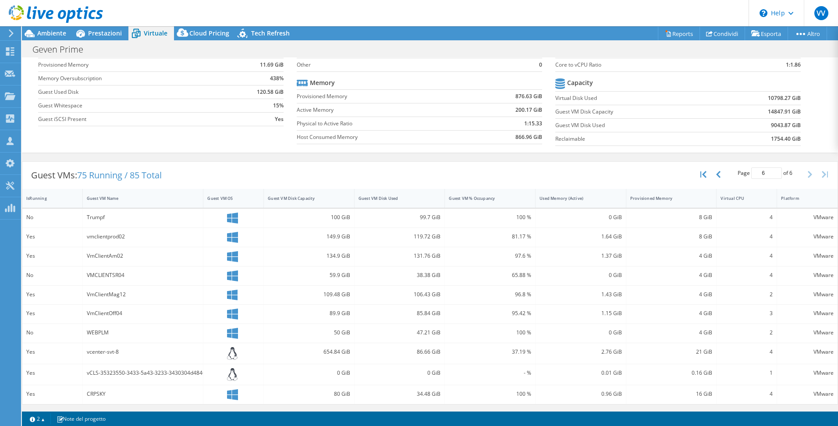
scroll to position [0, 0]
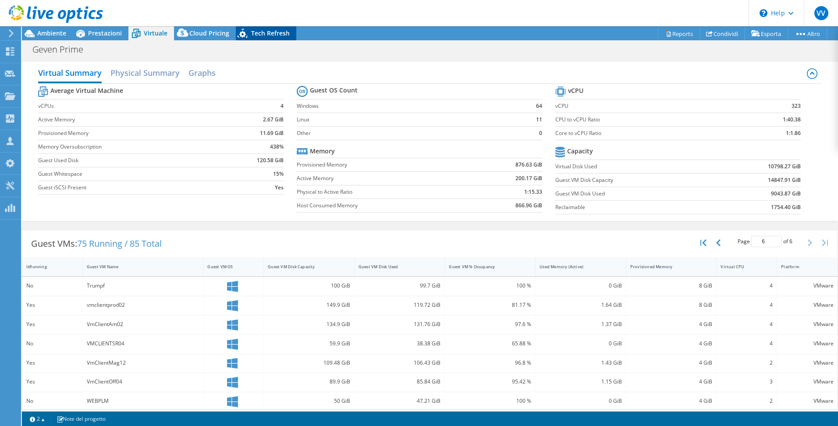
click at [277, 36] on span "Tech Refresh" at bounding box center [270, 33] width 39 height 8
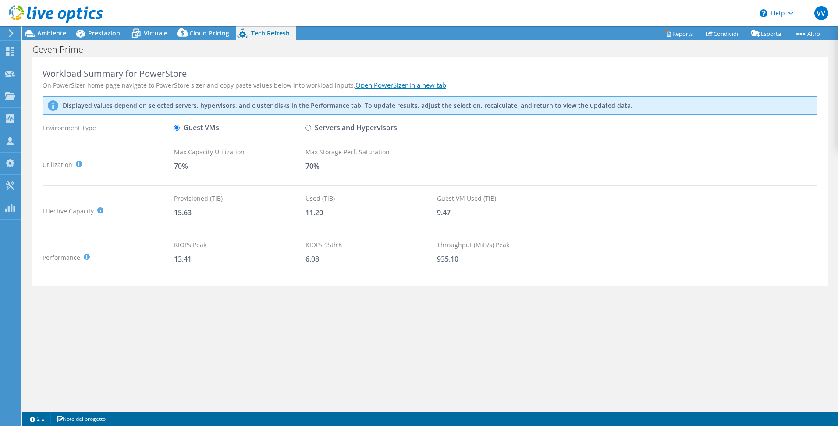
click at [307, 128] on input "Servers and Hypervisors" at bounding box center [309, 128] width 6 height 6
radio input "true"
radio input "false"
click at [107, 33] on span "Prestazioni" at bounding box center [105, 33] width 34 height 8
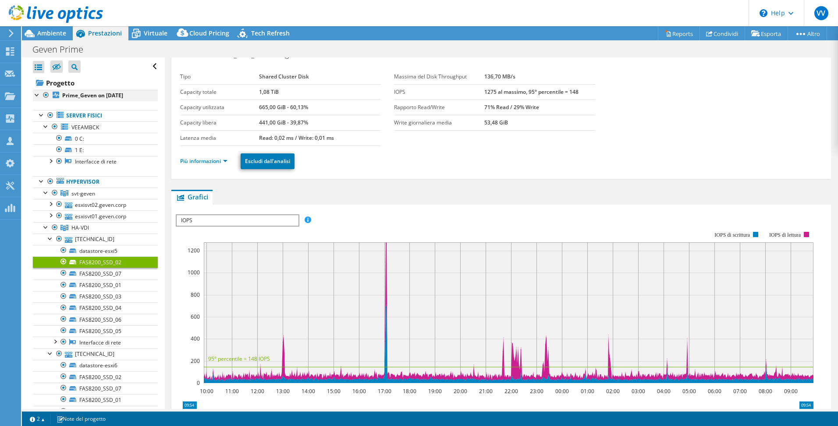
click at [36, 95] on div at bounding box center [37, 94] width 9 height 9
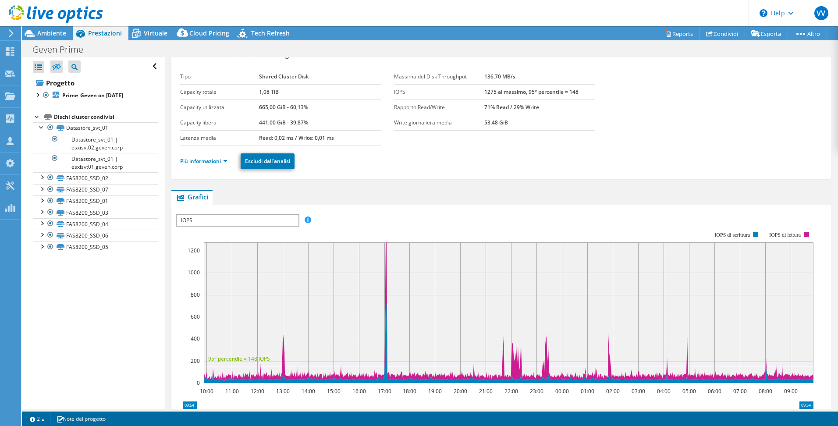
click at [36, 117] on div at bounding box center [37, 116] width 9 height 9
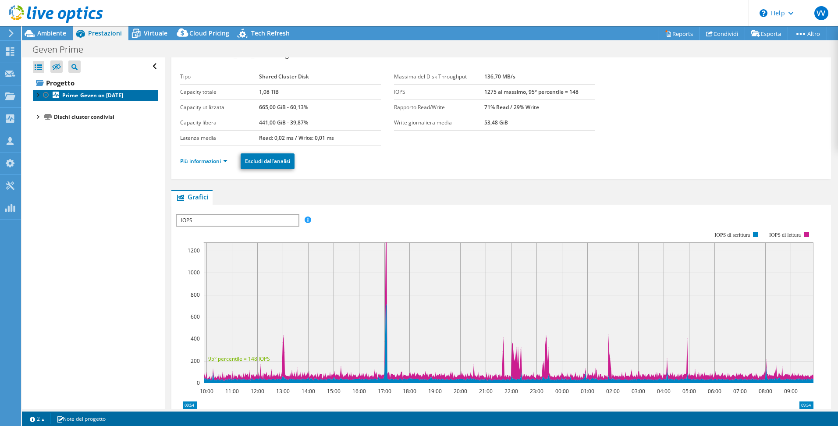
click at [96, 96] on b "Prime_Geven on [DATE]" at bounding box center [92, 95] width 61 height 7
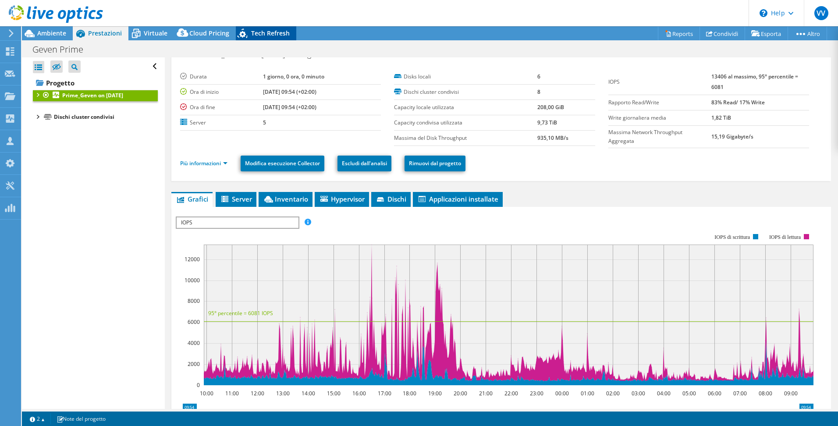
click at [253, 31] on span "Tech Refresh" at bounding box center [270, 33] width 39 height 8
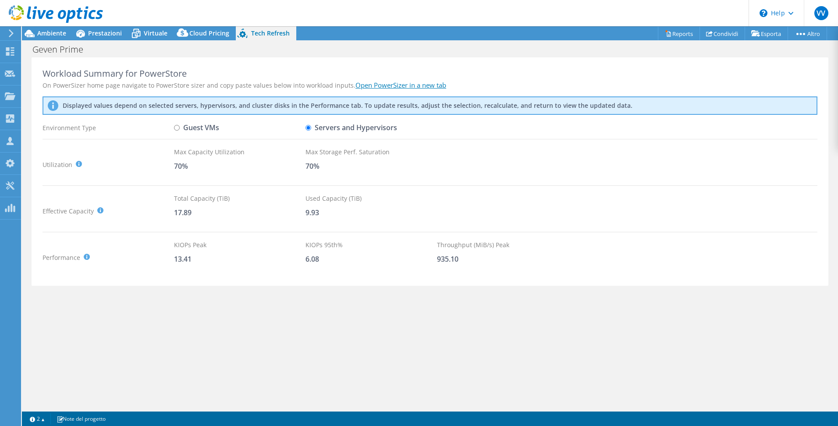
click at [447, 361] on div "Workload Summary for PowerStore On PowerSizer home page navigate to PowerStore …" at bounding box center [430, 233] width 816 height 352
click at [47, 32] on span "Ambiente" at bounding box center [51, 33] width 29 height 8
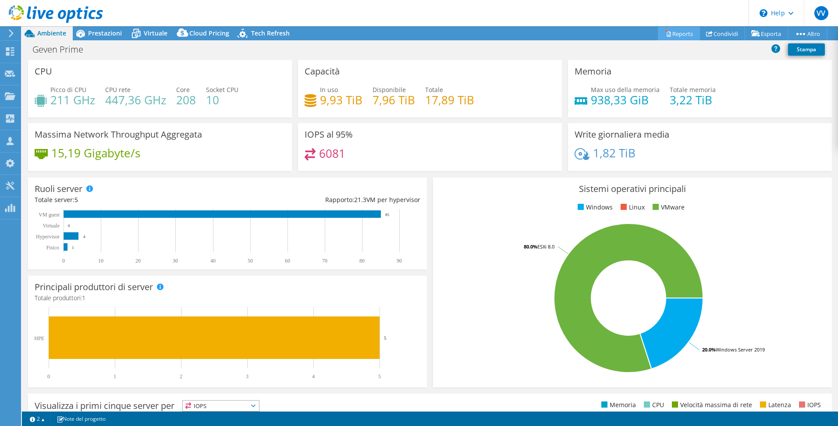
click at [667, 37] on link "Reports" at bounding box center [679, 34] width 42 height 14
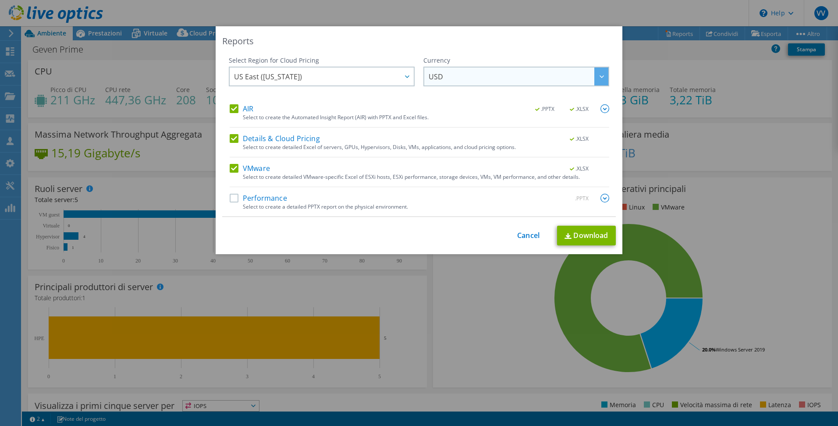
click at [466, 75] on span "USD" at bounding box center [519, 77] width 180 height 18
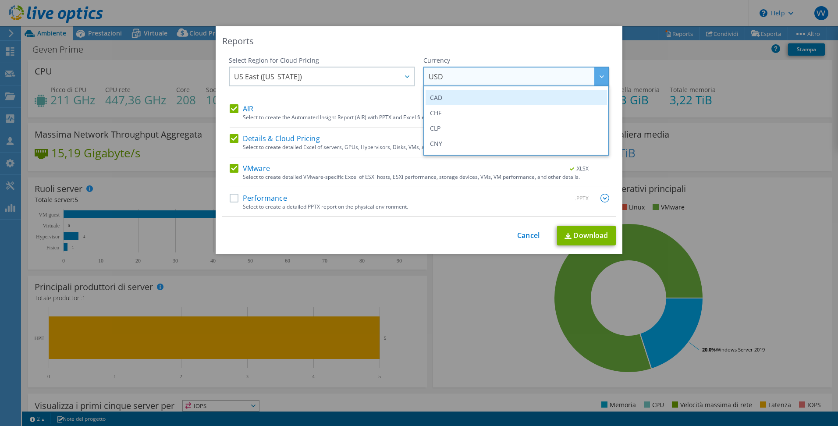
scroll to position [88, 0]
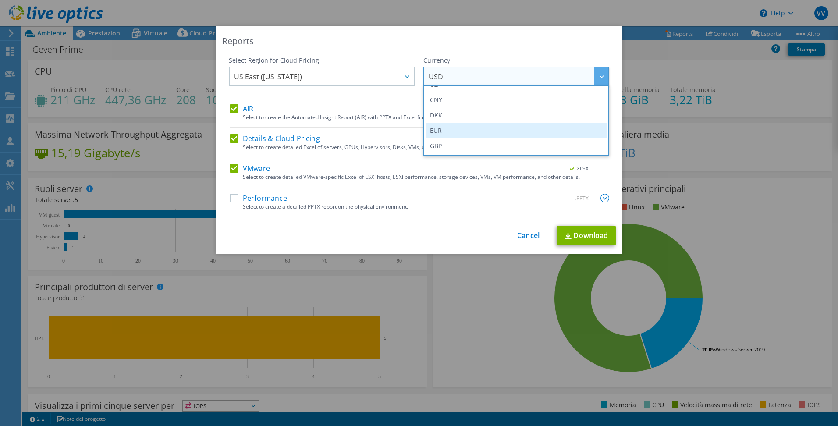
click at [458, 128] on li "EUR" at bounding box center [517, 130] width 182 height 15
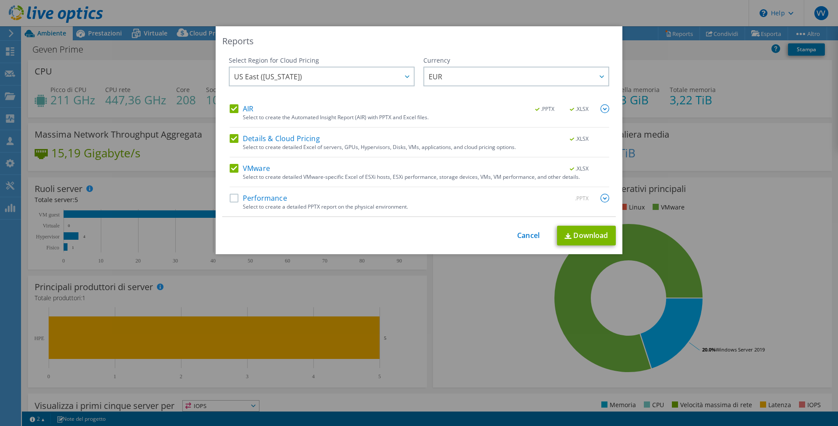
click at [233, 200] on label "Performance" at bounding box center [258, 198] width 57 height 9
click at [0, 0] on input "Performance" at bounding box center [0, 0] width 0 height 0
click at [233, 137] on label "Details & Cloud Pricing" at bounding box center [275, 138] width 90 height 9
click at [0, 0] on input "Details & Cloud Pricing" at bounding box center [0, 0] width 0 height 0
click at [230, 138] on label "Details & Cloud Pricing" at bounding box center [275, 138] width 90 height 9
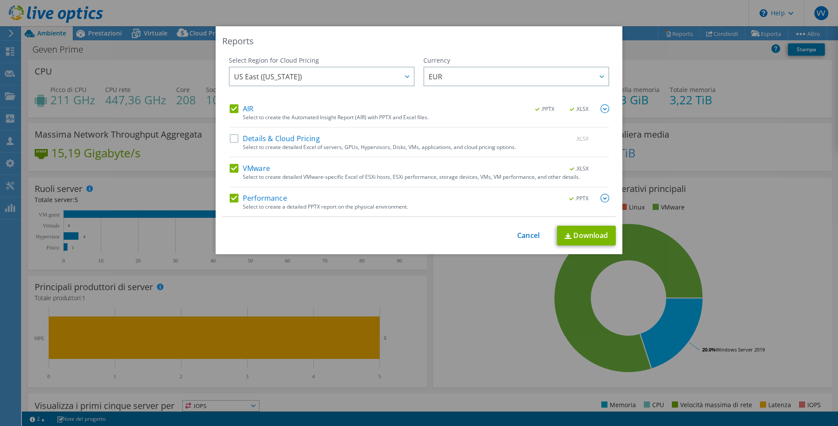
click at [0, 0] on input "Details & Cloud Pricing" at bounding box center [0, 0] width 0 height 0
click at [388, 72] on span "US East ([US_STATE])" at bounding box center [324, 77] width 180 height 18
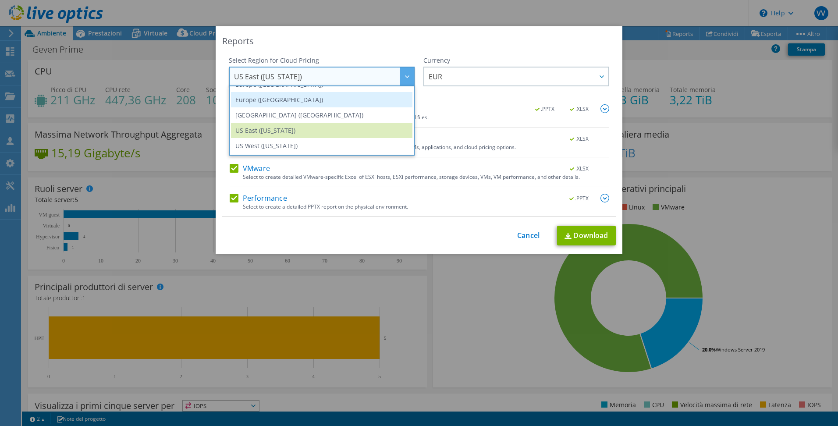
scroll to position [75, 0]
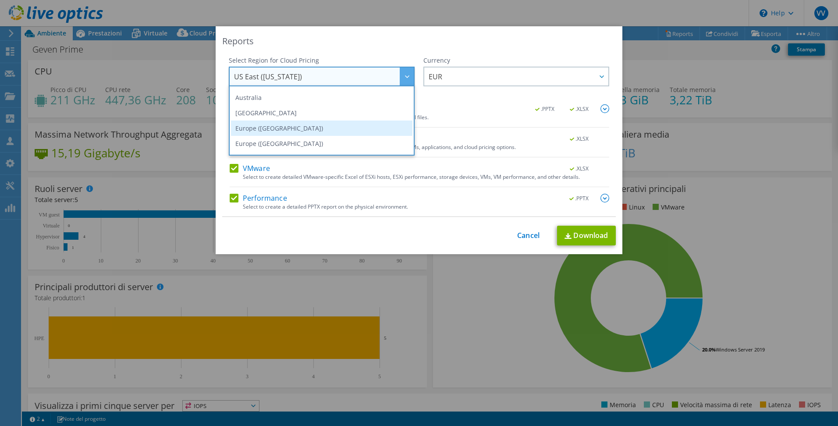
click at [326, 128] on li "Europe ([GEOGRAPHIC_DATA])" at bounding box center [322, 128] width 182 height 15
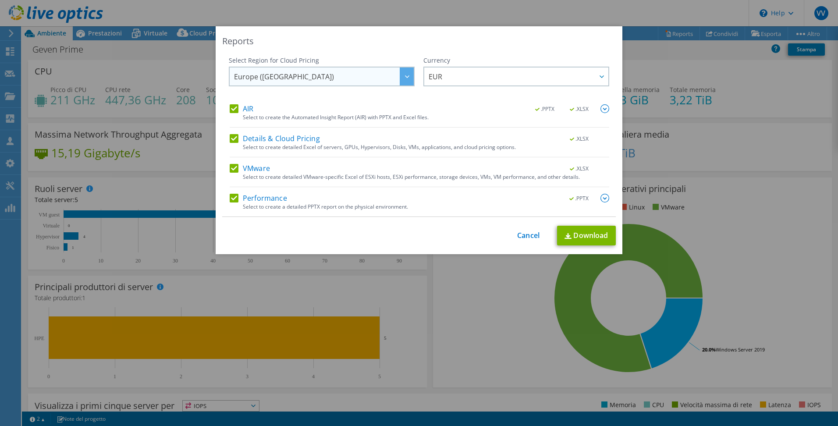
click at [410, 79] on div at bounding box center [407, 77] width 14 height 18
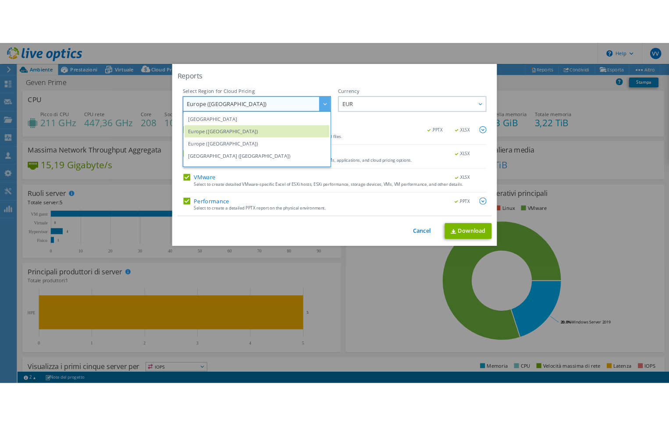
scroll to position [110, 0]
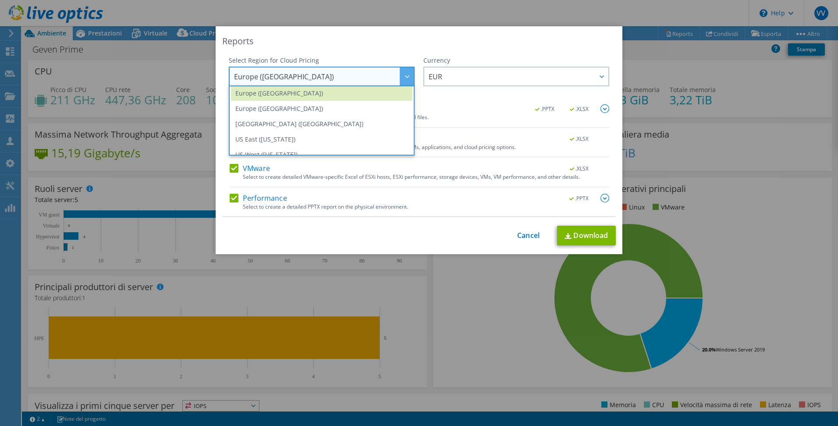
click at [502, 105] on div "AIR .PPTX .XLSX" at bounding box center [420, 109] width 380 height 10
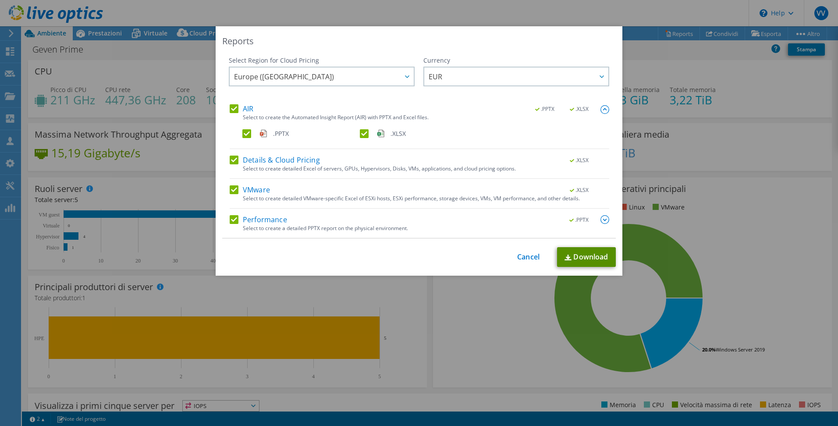
click at [590, 259] on link "Download" at bounding box center [586, 257] width 59 height 20
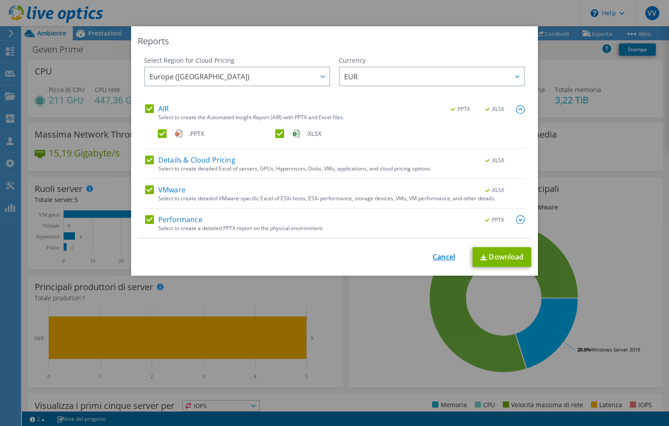
click at [442, 257] on link "Cancel" at bounding box center [444, 257] width 22 height 8
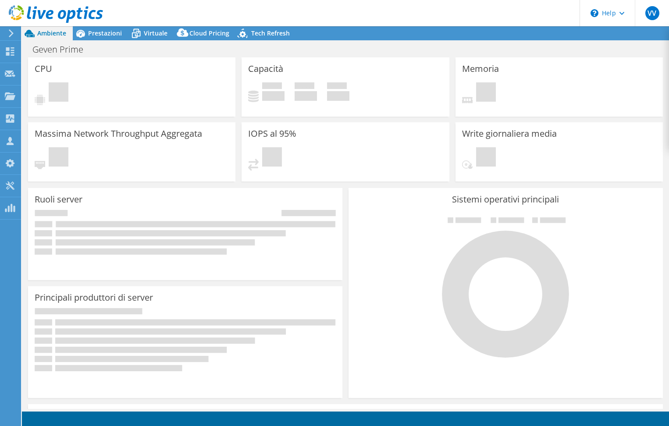
select select "EUFrankfurt"
select select "EUR"
